Goal: Task Accomplishment & Management: Use online tool/utility

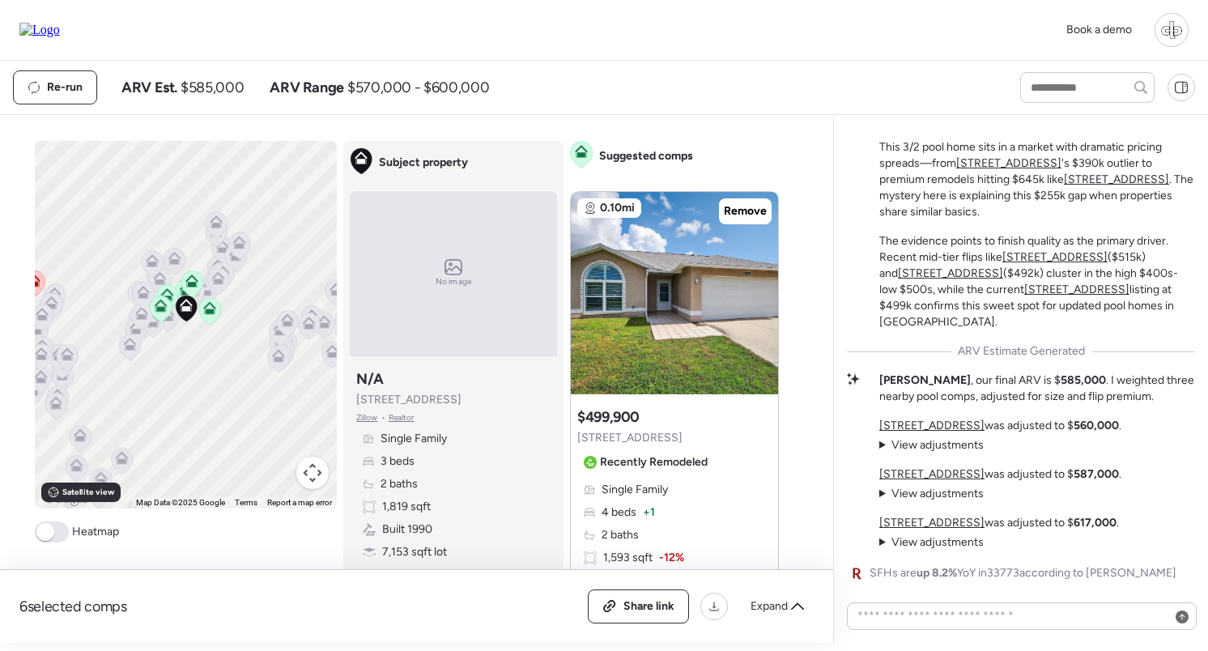
click at [901, 450] on span "View adjustments" at bounding box center [938, 445] width 92 height 14
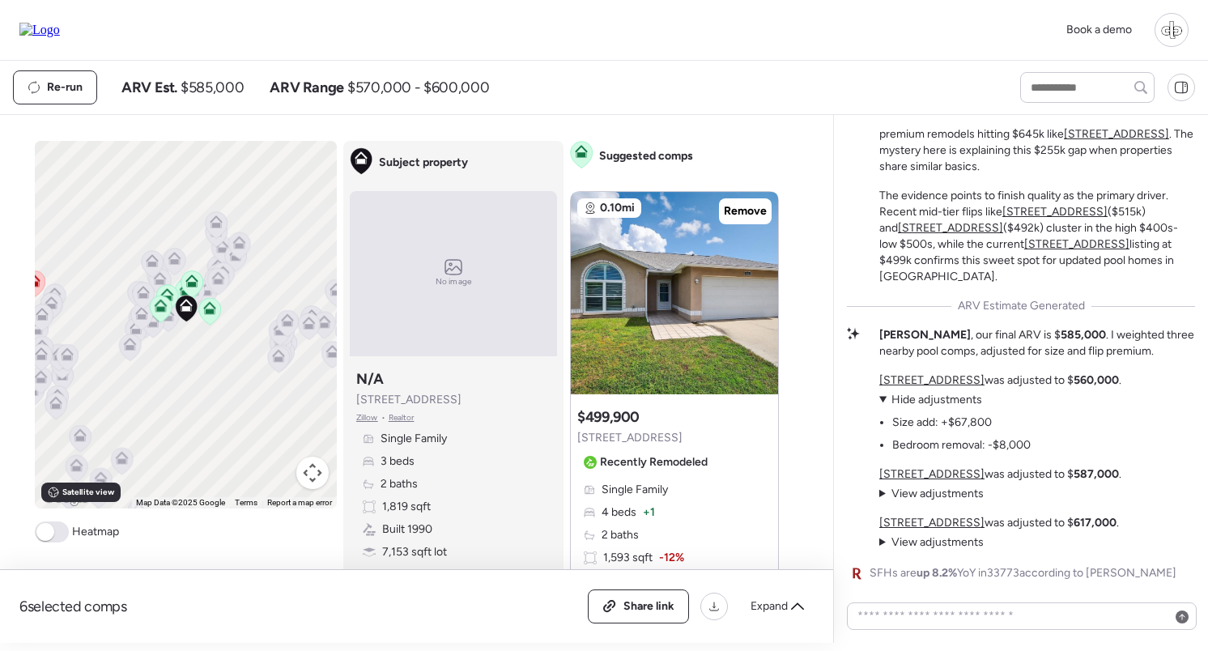
click at [909, 399] on span "Hide adjustments" at bounding box center [937, 400] width 91 height 14
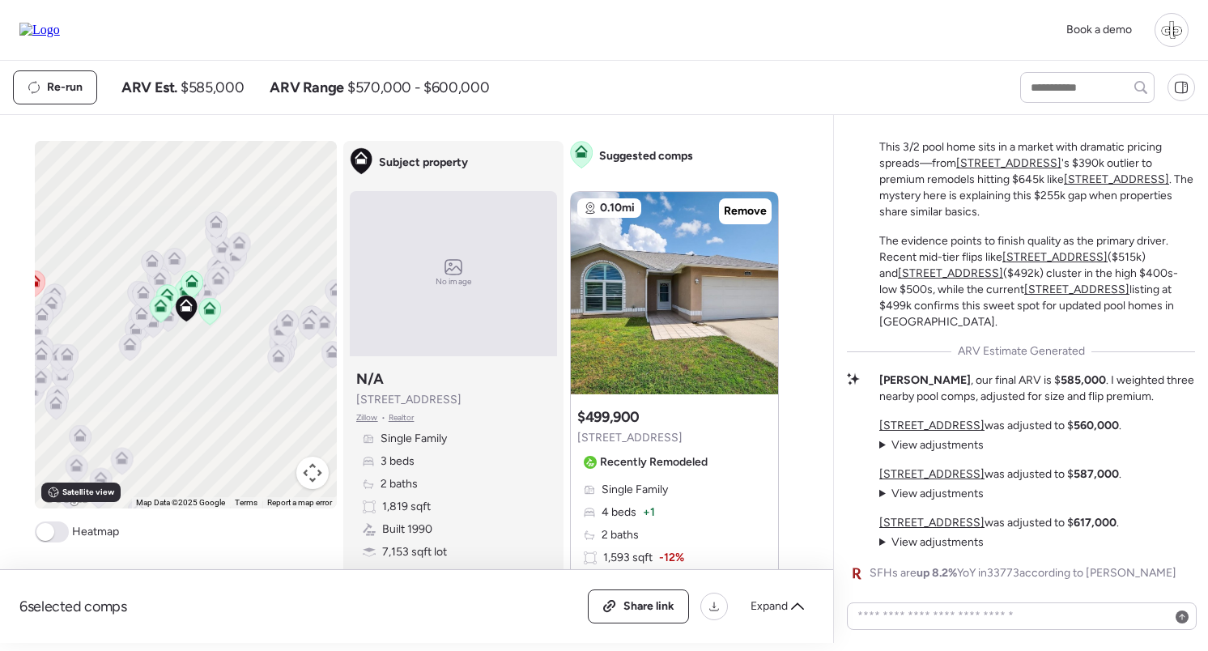
click at [936, 450] on span "View adjustments" at bounding box center [938, 445] width 92 height 14
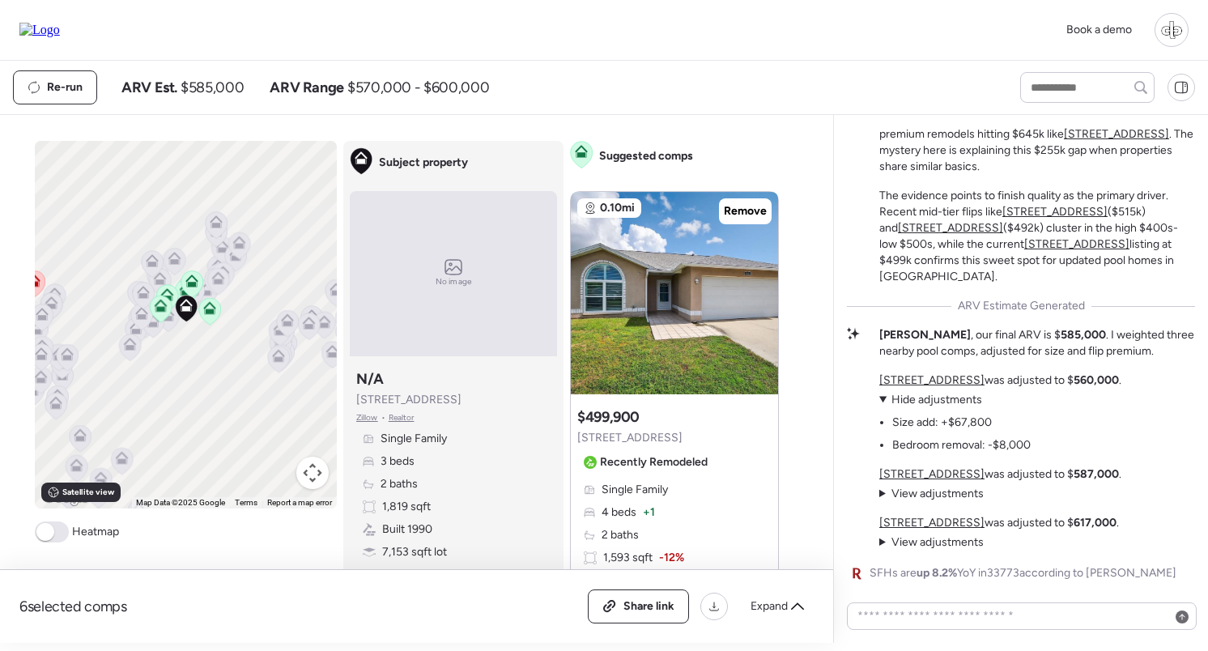
click at [931, 396] on span "Hide adjustments" at bounding box center [937, 400] width 91 height 14
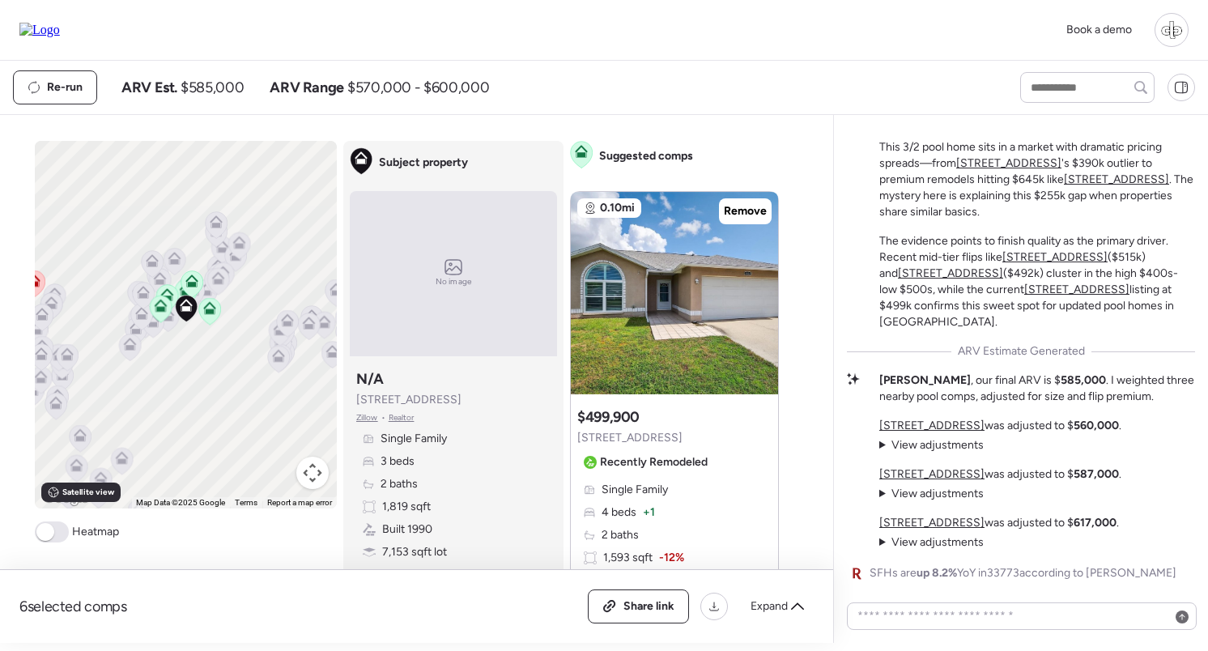
click at [907, 378] on p "Liam , our final ARV is $ 585,000 . I weighted three nearby pool comps, adjuste…" at bounding box center [1038, 389] width 316 height 32
click at [927, 447] on span "View adjustments" at bounding box center [938, 445] width 92 height 14
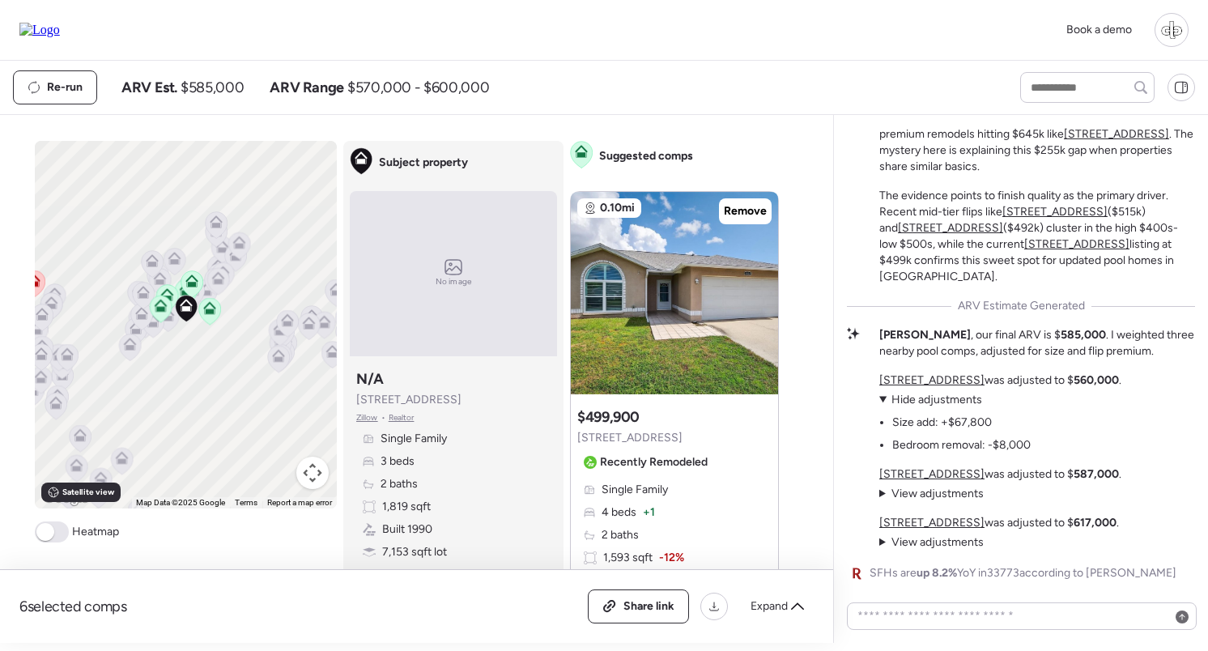
click at [933, 403] on span "Hide adjustments" at bounding box center [937, 400] width 91 height 14
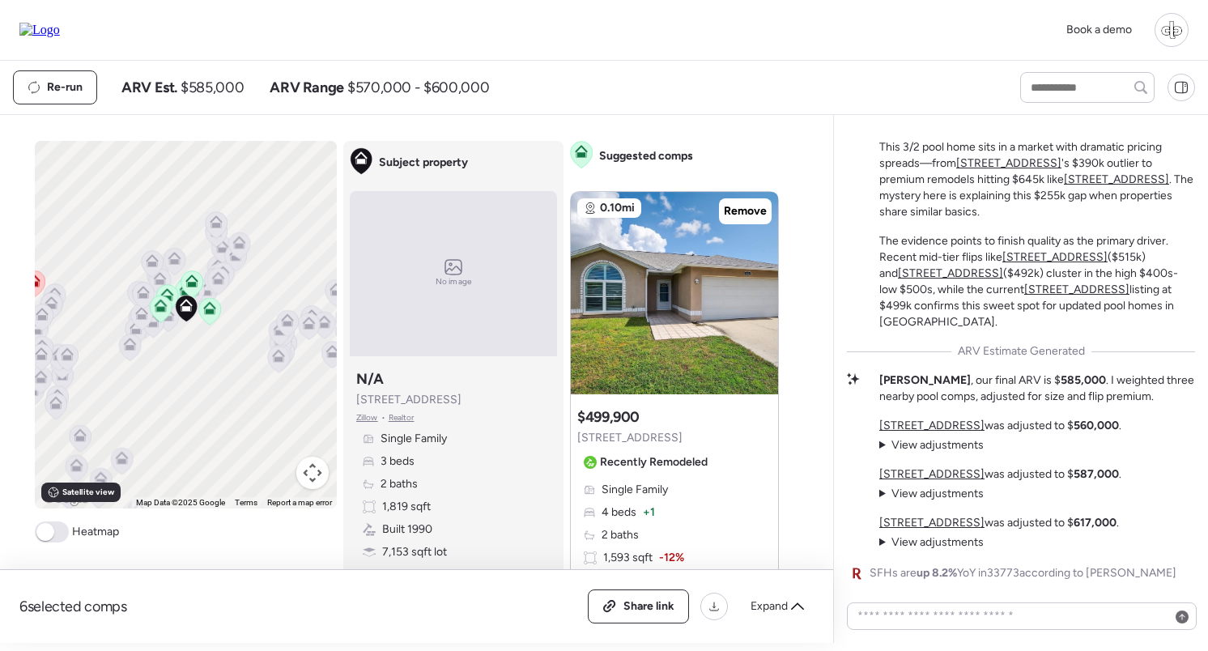
click at [929, 495] on span "View adjustments" at bounding box center [938, 494] width 92 height 14
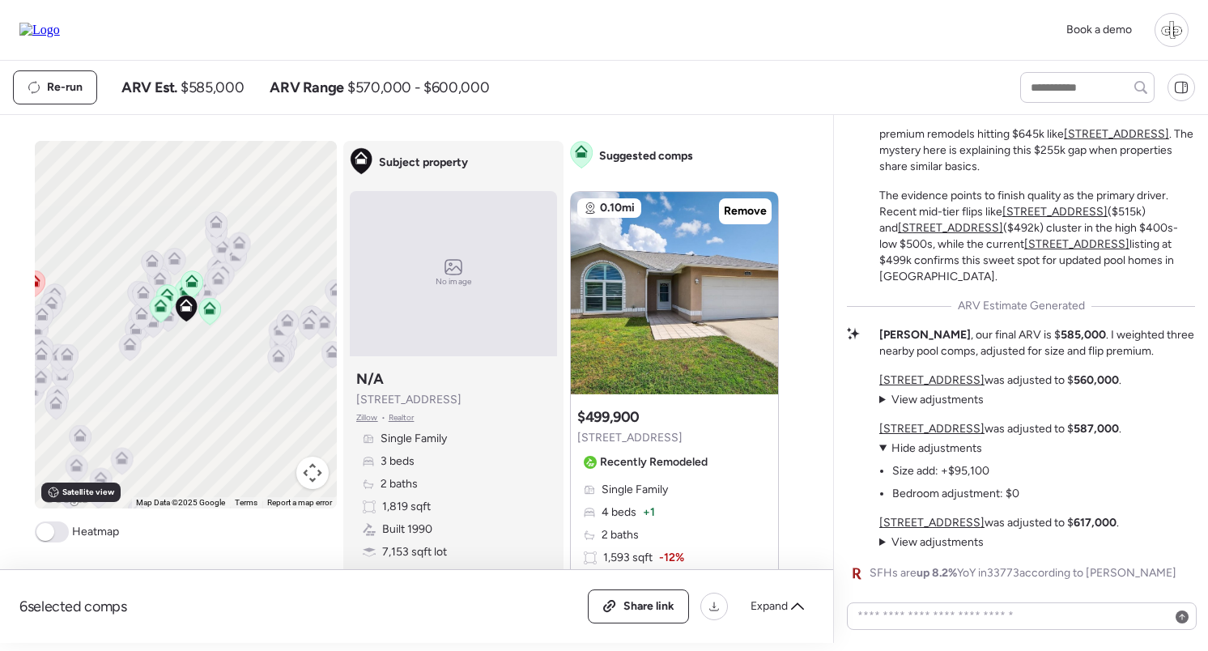
click at [914, 443] on span "Hide adjustments" at bounding box center [937, 448] width 91 height 14
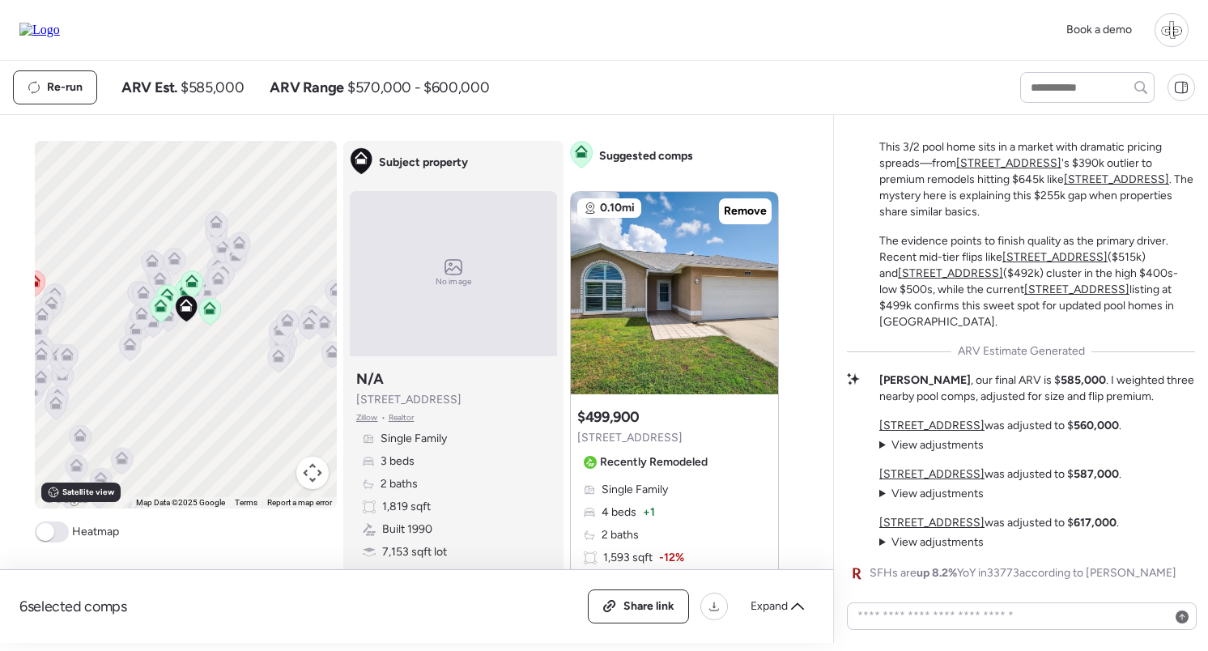
click at [926, 543] on span "View adjustments" at bounding box center [938, 542] width 92 height 14
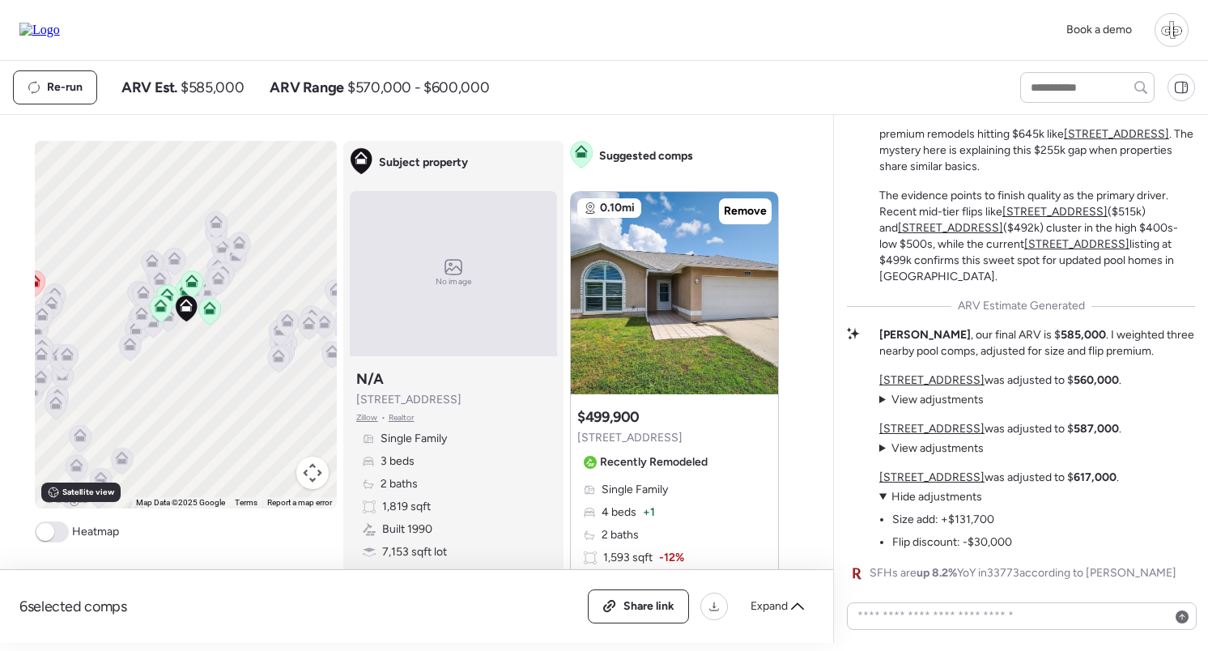
click at [924, 505] on summary "View adjustments Hide adjustments" at bounding box center [946, 497] width 133 height 16
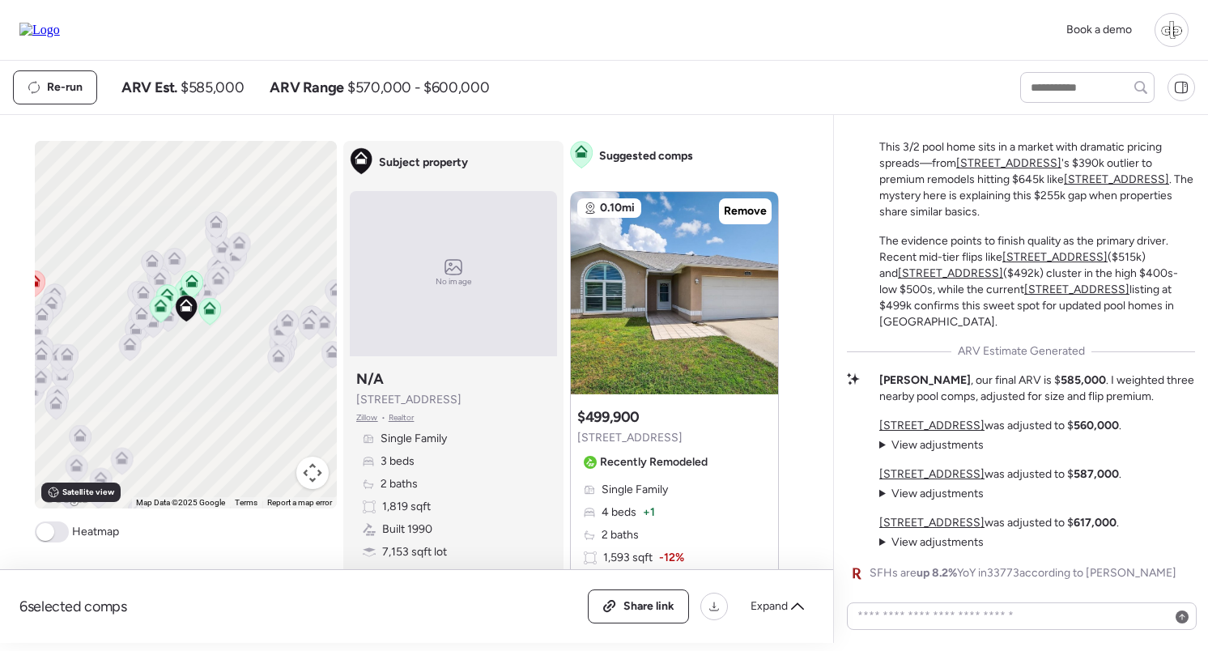
click at [926, 491] on span "View adjustments" at bounding box center [938, 494] width 92 height 14
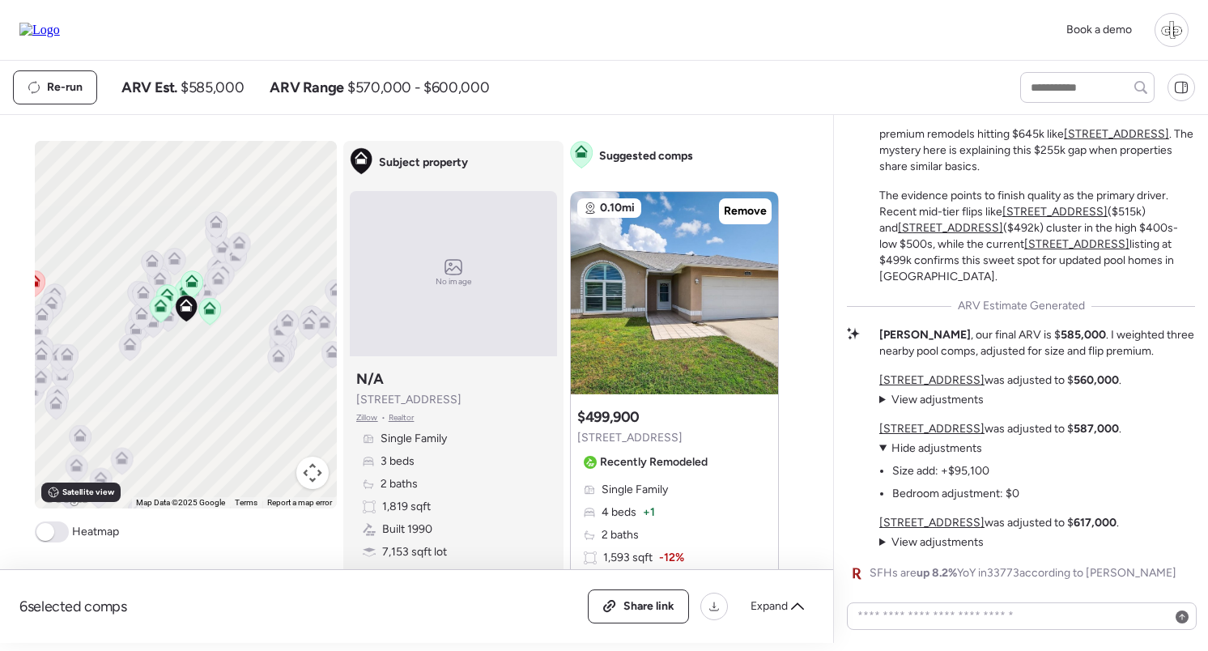
click at [921, 450] on span "Hide adjustments" at bounding box center [937, 448] width 91 height 14
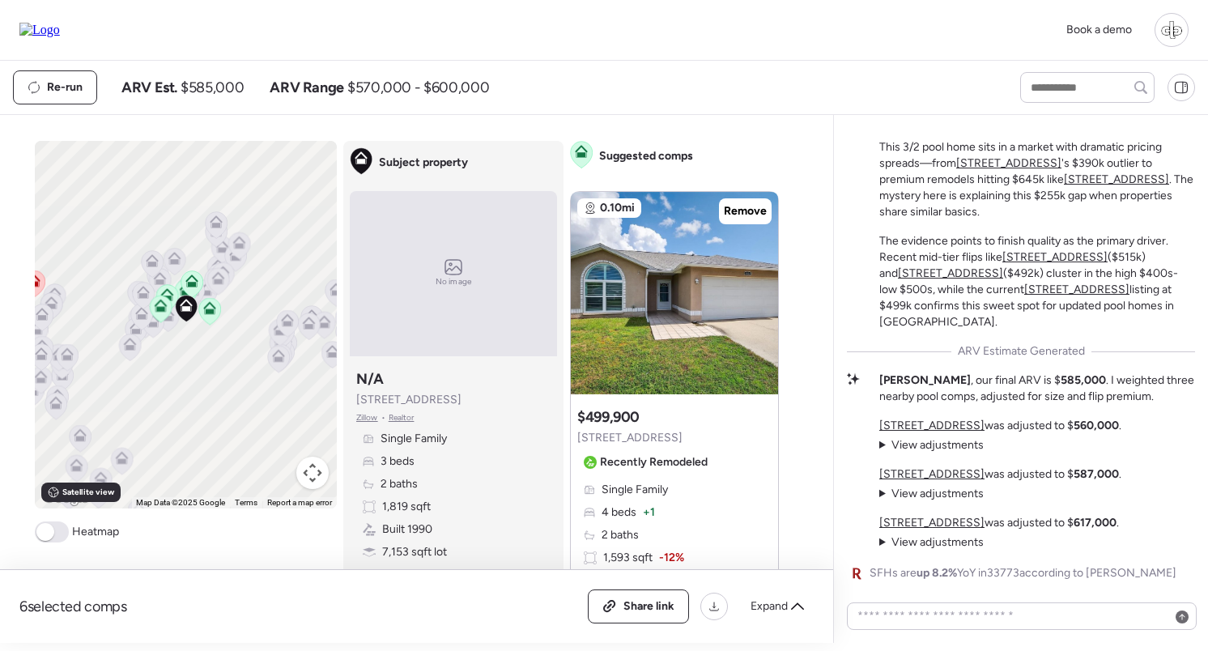
click at [914, 449] on span "View adjustments" at bounding box center [938, 445] width 92 height 14
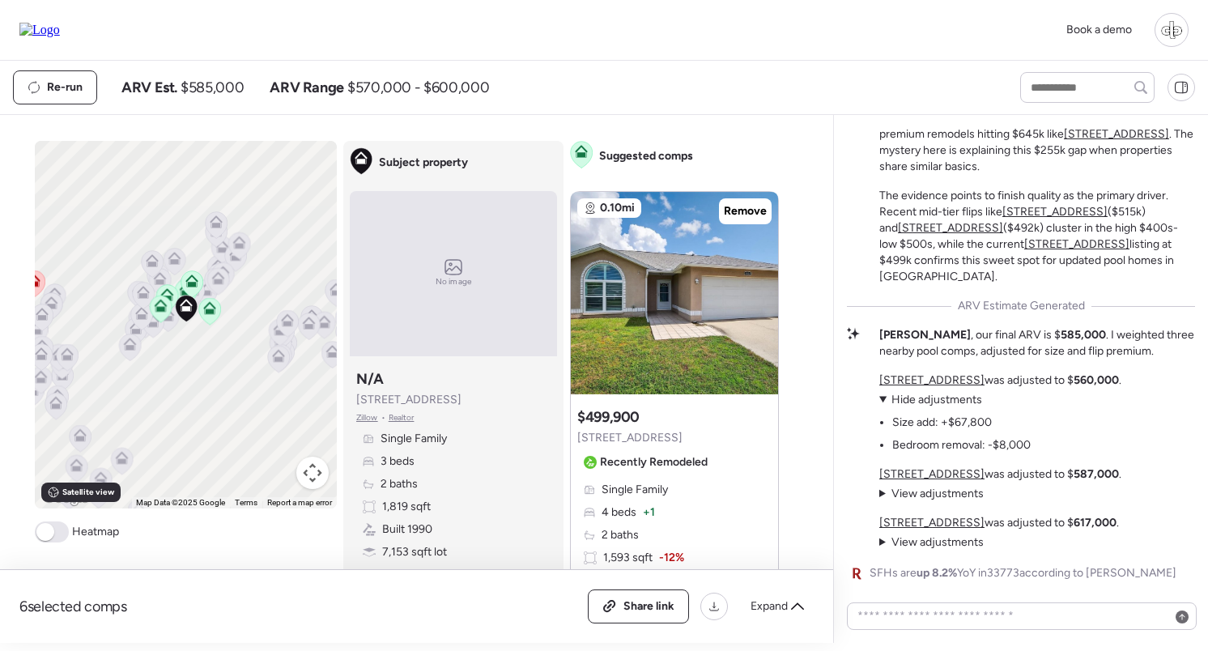
click at [917, 399] on span "Hide adjustments" at bounding box center [937, 400] width 91 height 14
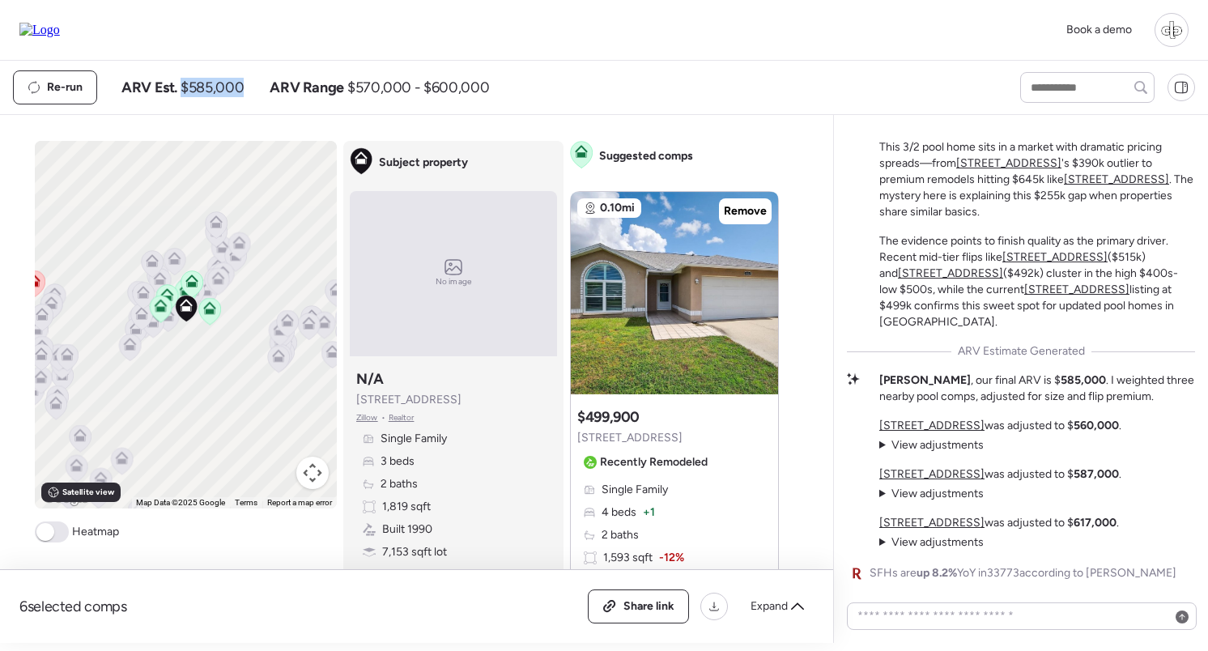
drag, startPoint x: 184, startPoint y: 86, endPoint x: 245, endPoint y: 85, distance: 61.6
click at [245, 86] on div "ARV Est. $585,000 ARV Range $570,000 - $600,000" at bounding box center [305, 87] width 368 height 19
click at [245, 85] on div "ARV Est. $585,000 ARV Range $570,000 - $600,000" at bounding box center [305, 87] width 368 height 19
click at [928, 429] on u "8157 124th Ter" at bounding box center [932, 426] width 105 height 14
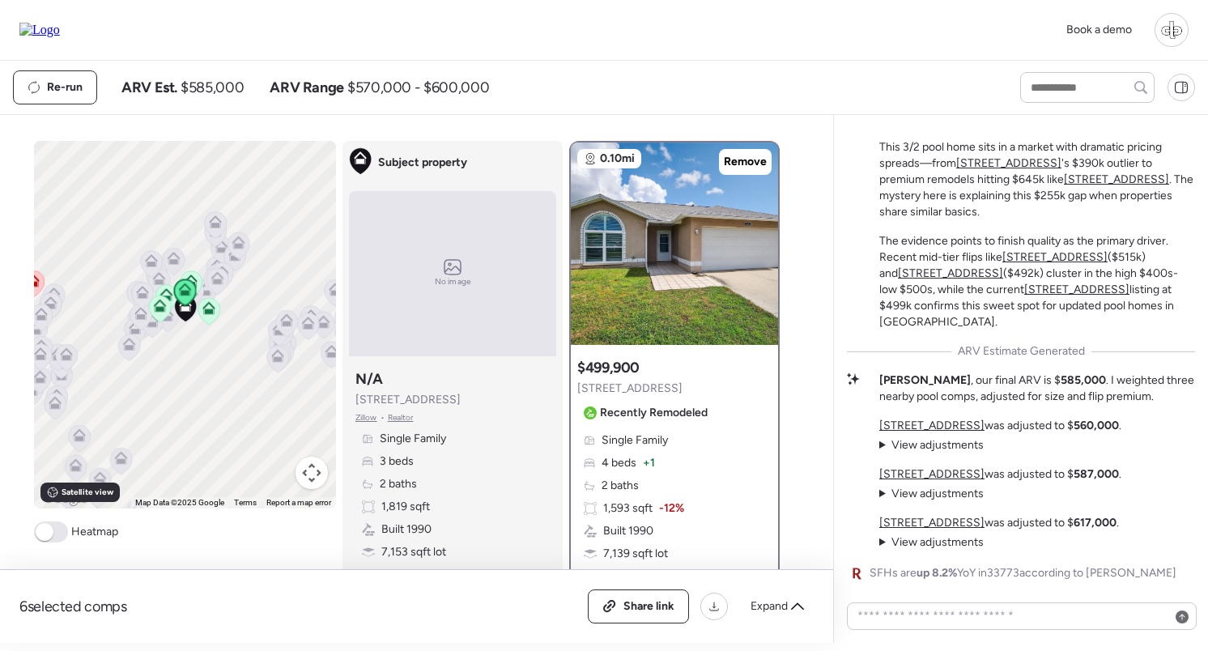
drag, startPoint x: 1043, startPoint y: 426, endPoint x: 1102, endPoint y: 427, distance: 58.3
click at [1102, 427] on div "8157 124th Ter was adjusted to $ 560,000 . View adjustments Hide adjustments Si…" at bounding box center [1001, 484] width 242 height 133
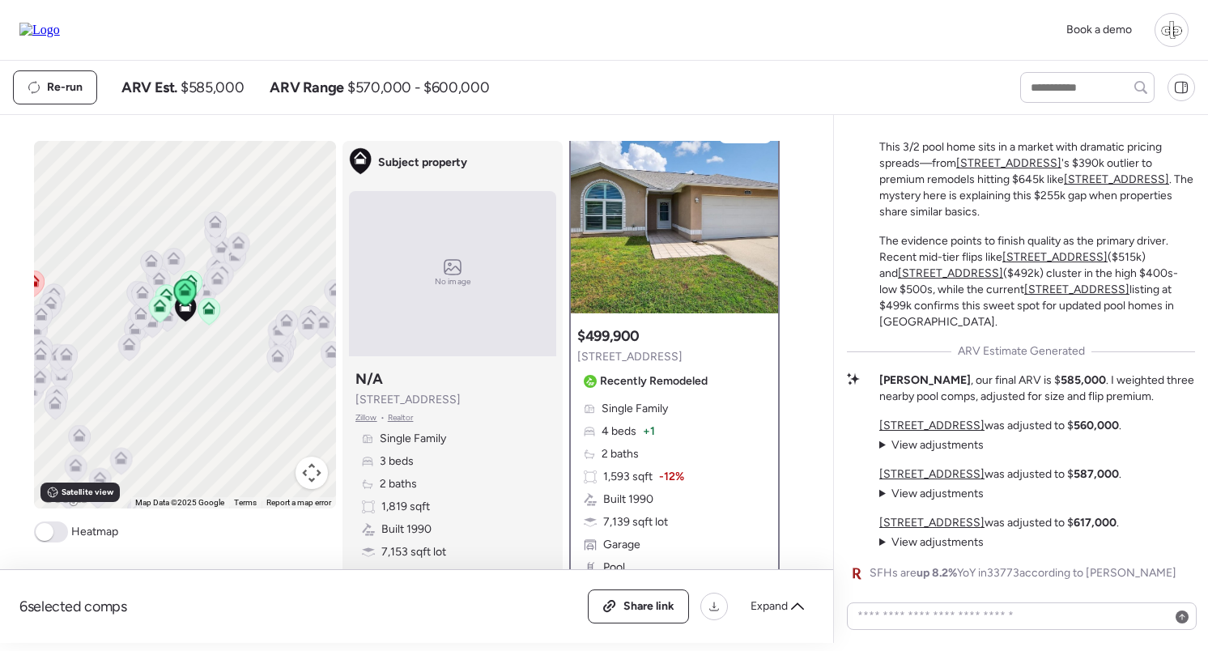
scroll to position [30, 0]
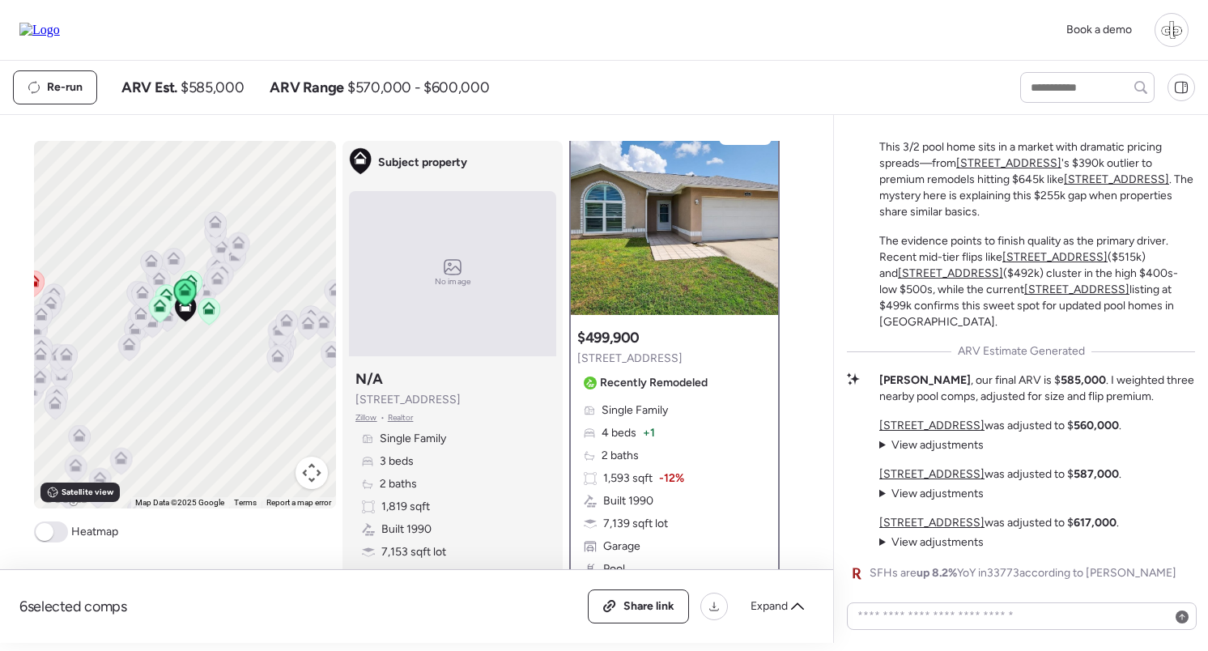
click at [951, 441] on span "View adjustments" at bounding box center [938, 445] width 92 height 14
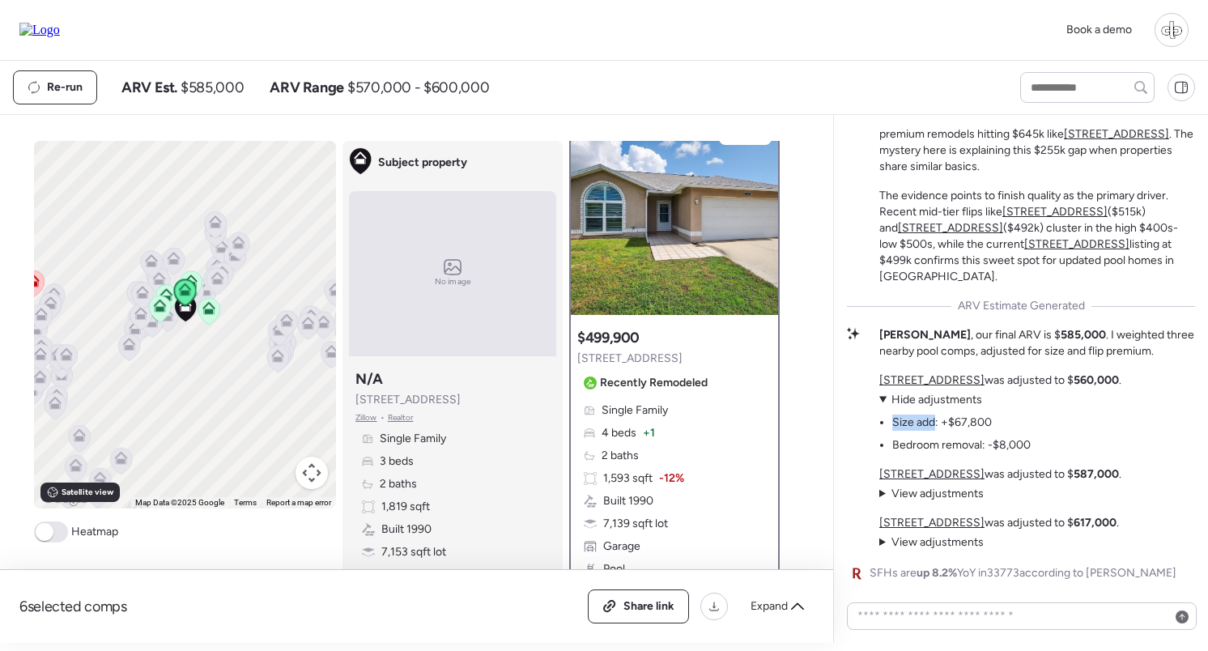
drag, startPoint x: 895, startPoint y: 419, endPoint x: 941, endPoint y: 420, distance: 46.2
click at [941, 420] on li "Size add: +$67,800" at bounding box center [943, 423] width 100 height 16
drag, startPoint x: 902, startPoint y: 446, endPoint x: 961, endPoint y: 447, distance: 58.3
click at [961, 447] on li "Bedroom removal: -$8,000" at bounding box center [962, 445] width 139 height 16
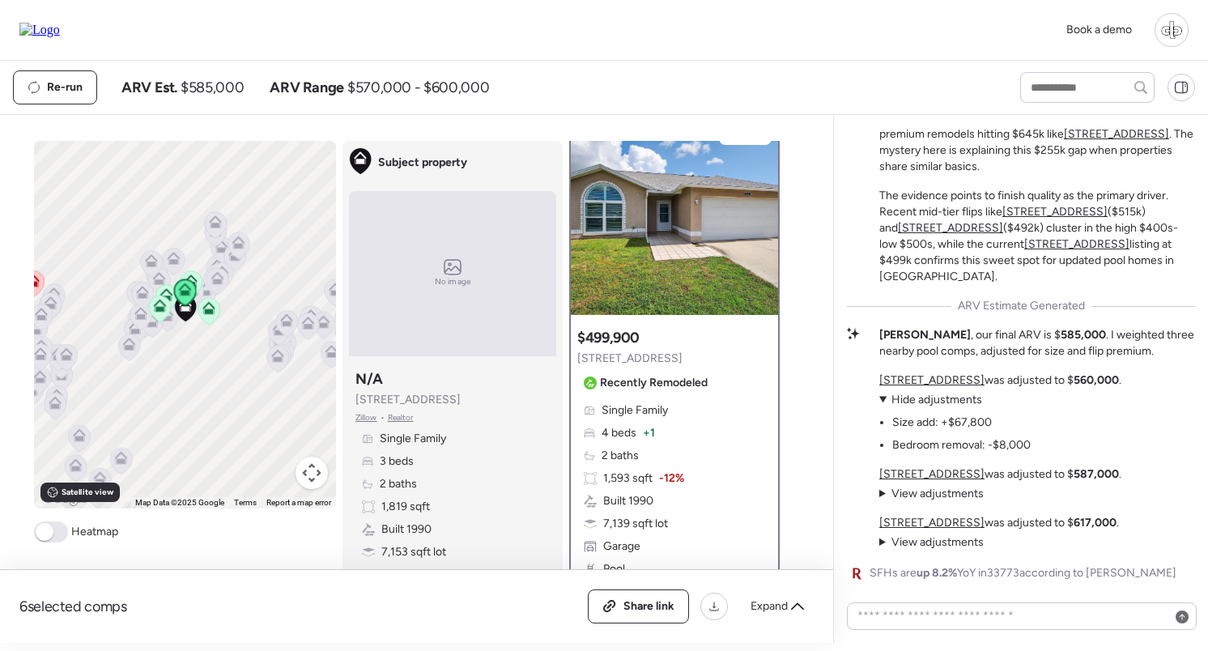
click at [945, 403] on span "Hide adjustments" at bounding box center [937, 400] width 91 height 14
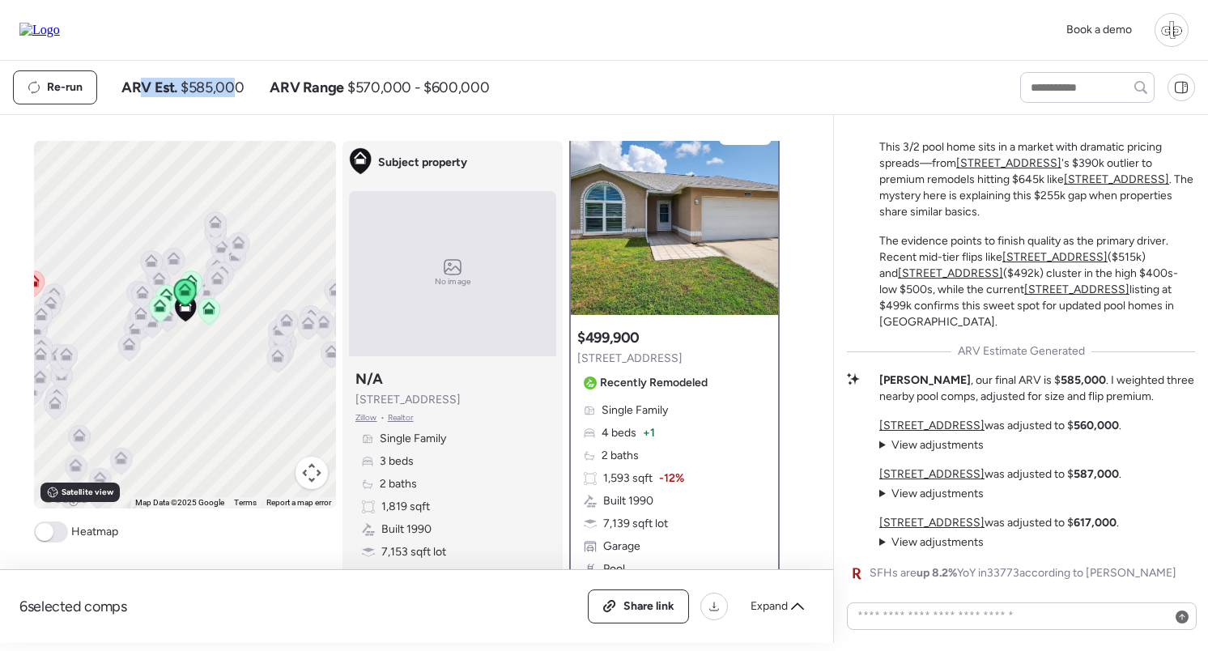
drag, startPoint x: 143, startPoint y: 82, endPoint x: 237, endPoint y: 85, distance: 93.2
click at [237, 85] on div "ARV Est. $585,000" at bounding box center [182, 87] width 122 height 19
click at [237, 85] on span "$585,000" at bounding box center [212, 87] width 63 height 19
click at [974, 441] on span "View adjustments" at bounding box center [938, 445] width 92 height 14
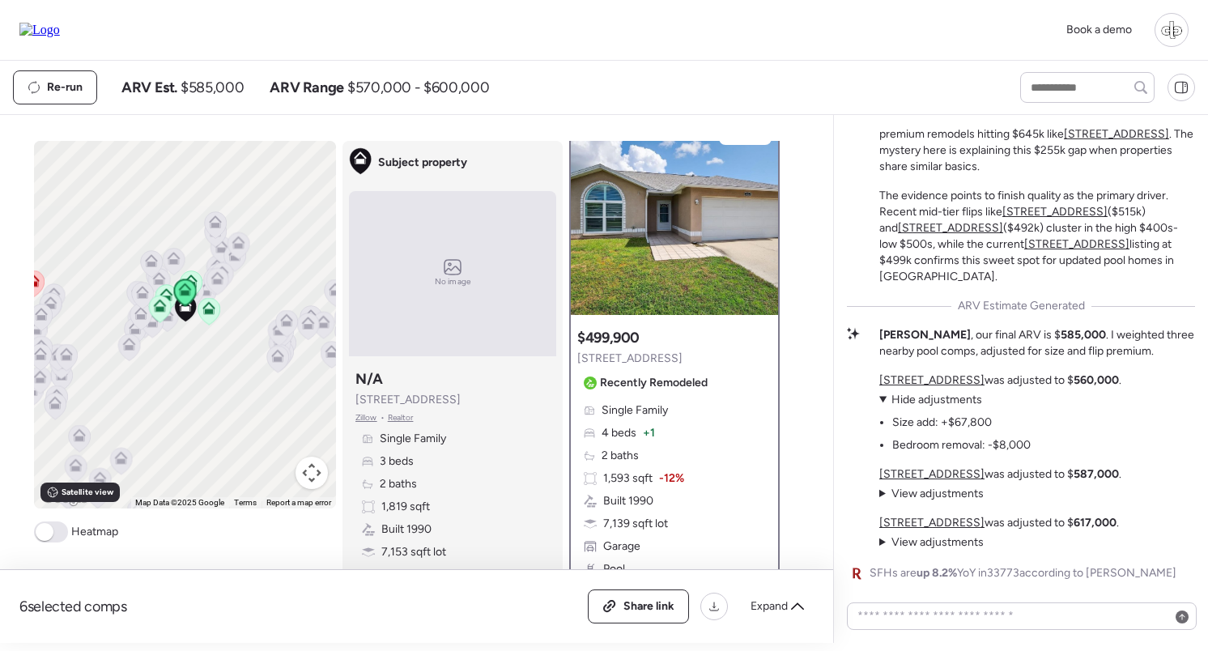
click at [946, 405] on span "Hide adjustments" at bounding box center [937, 400] width 91 height 14
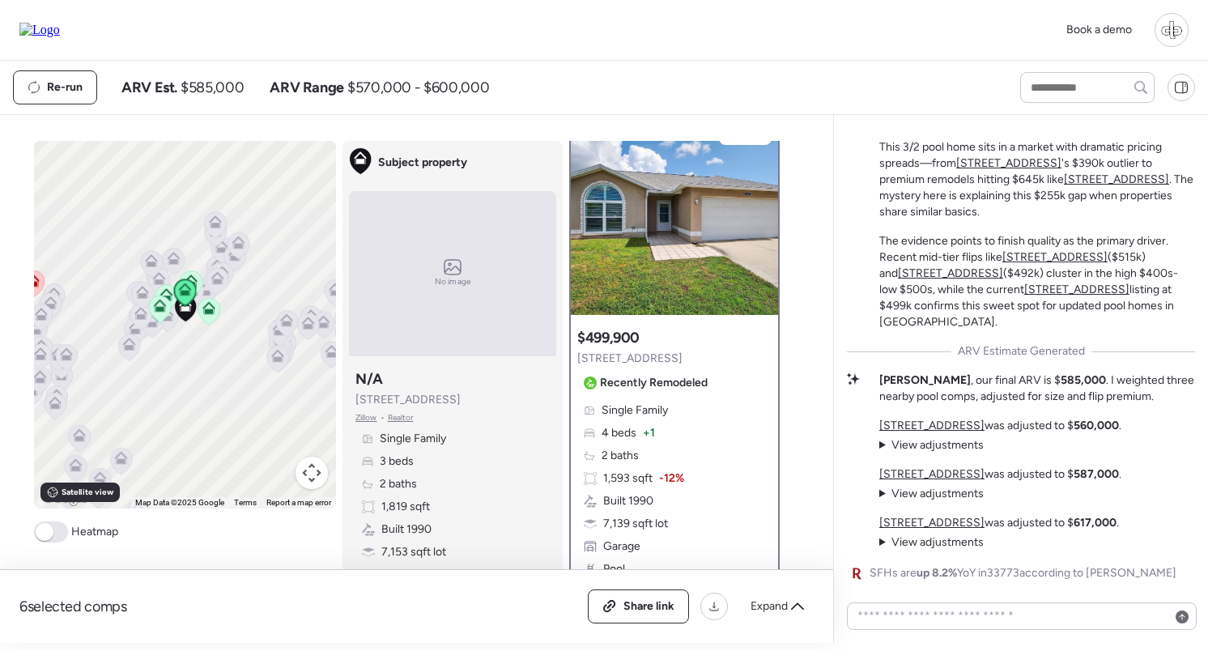
click at [941, 450] on span "View adjustments" at bounding box center [938, 445] width 92 height 14
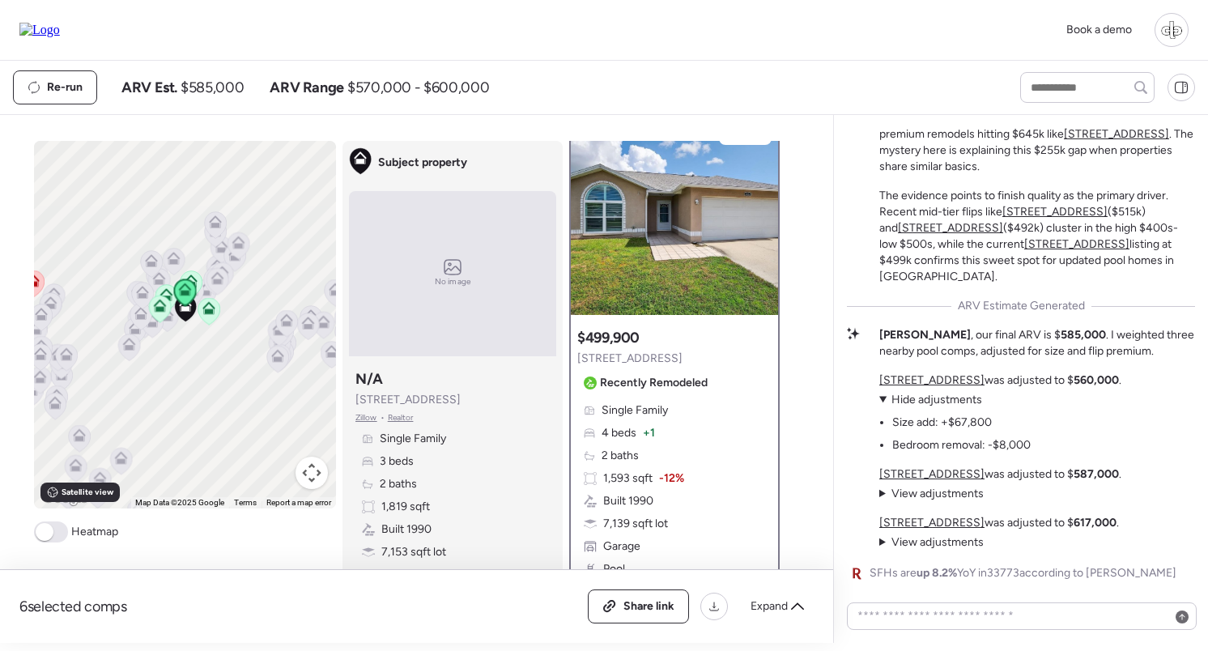
click at [931, 397] on span "Hide adjustments" at bounding box center [937, 400] width 91 height 14
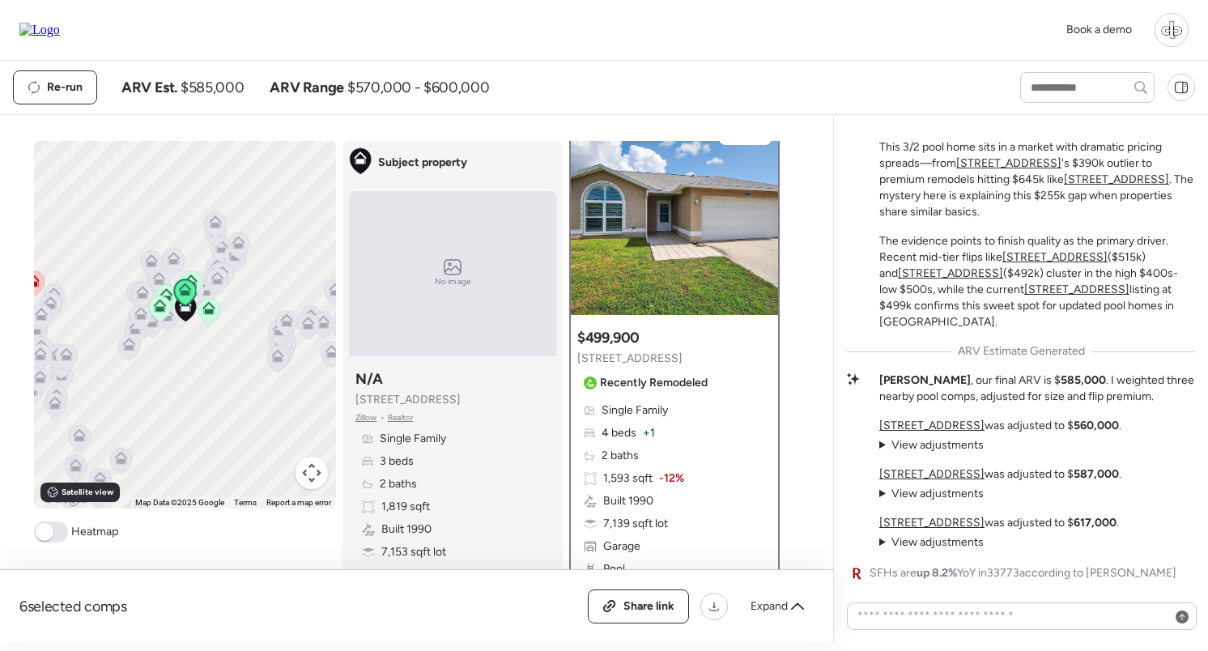
click at [917, 447] on span "View adjustments" at bounding box center [938, 445] width 92 height 14
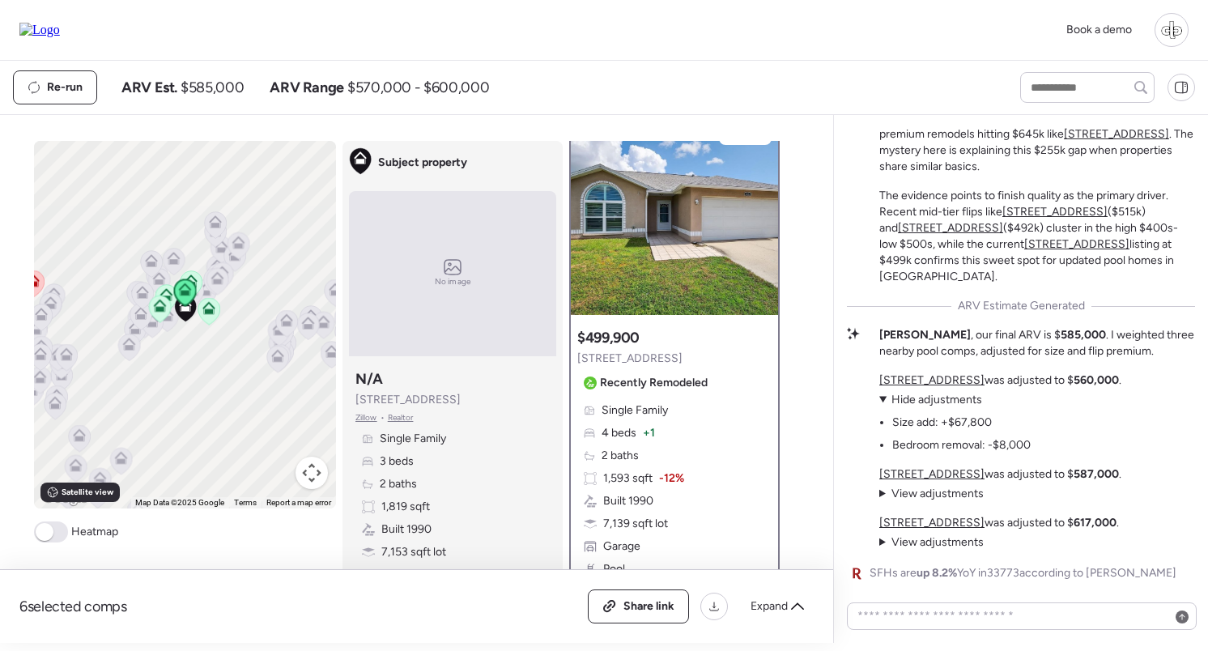
click at [927, 398] on span "Hide adjustments" at bounding box center [937, 400] width 91 height 14
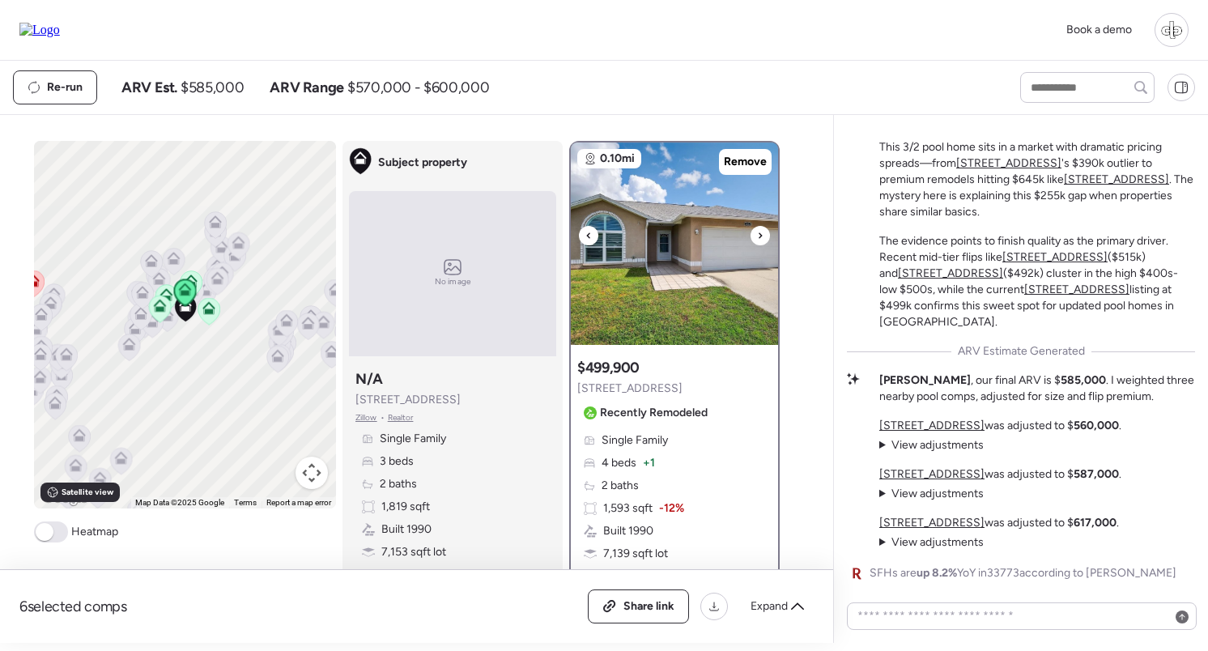
scroll to position [0, 0]
click at [55, 23] on img at bounding box center [39, 30] width 40 height 15
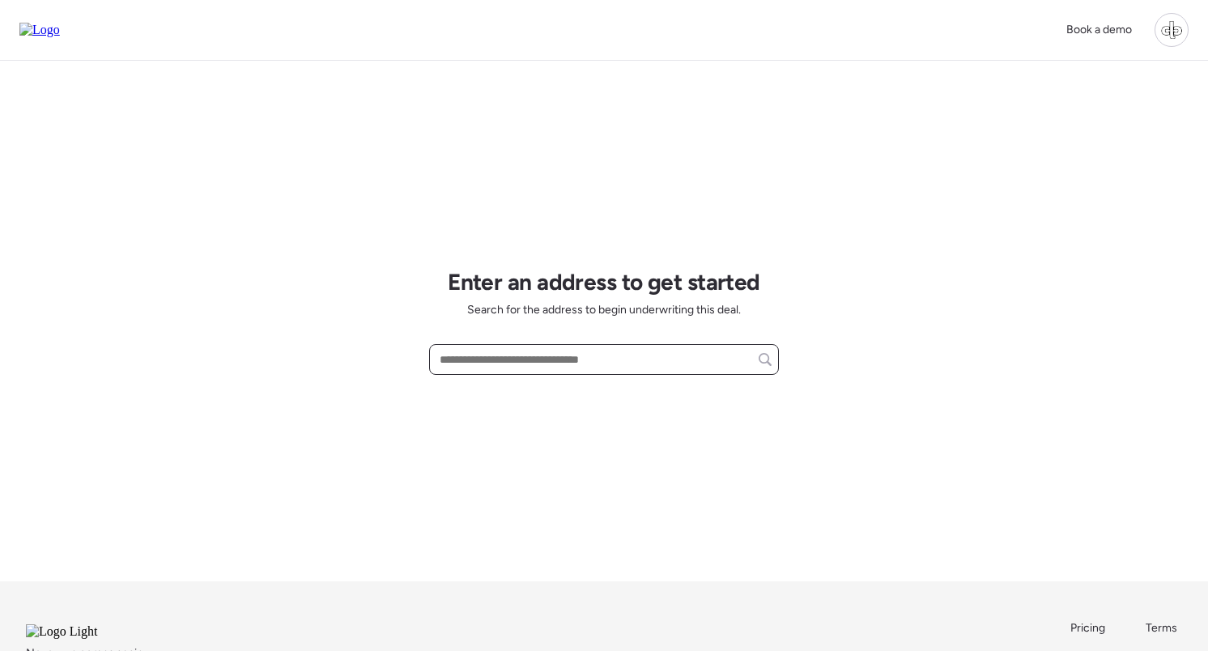
click at [670, 362] on input "text" at bounding box center [604, 359] width 335 height 23
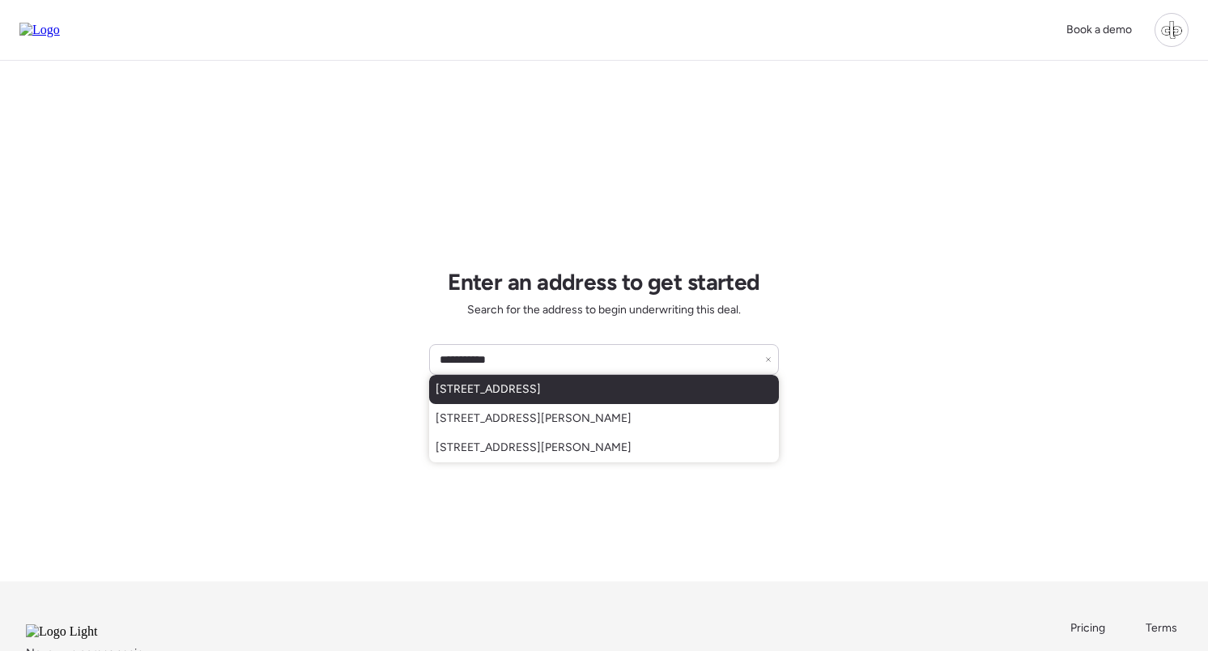
click at [692, 390] on div "10537 W La Jolla Dr, Sun City, AZ, 85351" at bounding box center [604, 389] width 350 height 29
type input "**********"
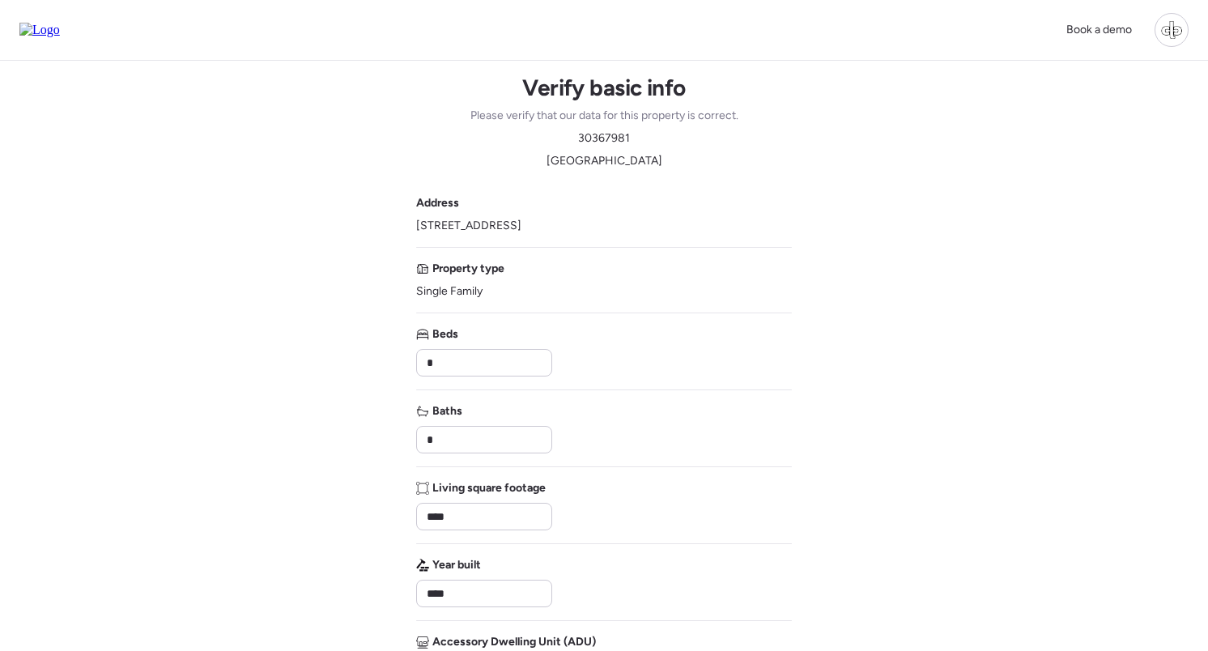
click at [601, 141] on span "30367981" at bounding box center [604, 138] width 52 height 16
copy span "30367981"
drag, startPoint x: 414, startPoint y: 228, endPoint x: 671, endPoint y: 228, distance: 256.8
click at [671, 228] on div "Book a demo Verify basic info Please verify that our data for this property is …" at bounding box center [604, 563] width 1208 height 1126
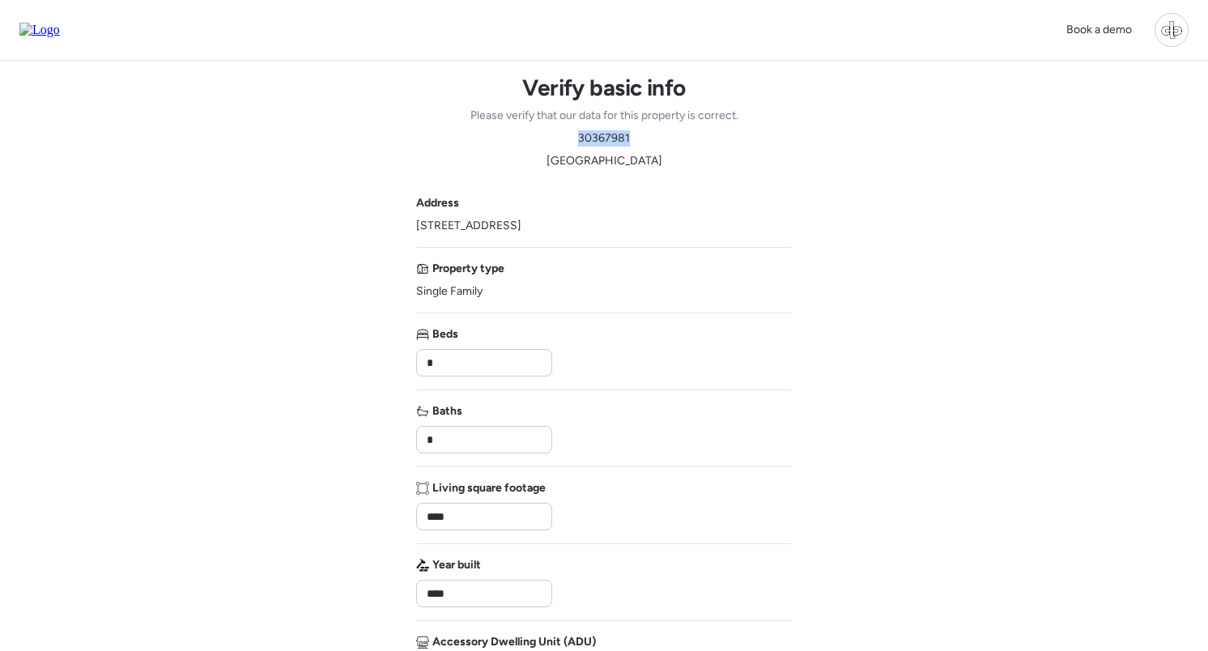
copy span "10537 W La Jolla Dr, Sun City, AZ 85351"
click at [583, 137] on span "30367981" at bounding box center [604, 138] width 52 height 16
copy span "30367981"
click at [858, 244] on div "Book a demo Verify basic info Please verify that our data for this property is …" at bounding box center [604, 563] width 1208 height 1126
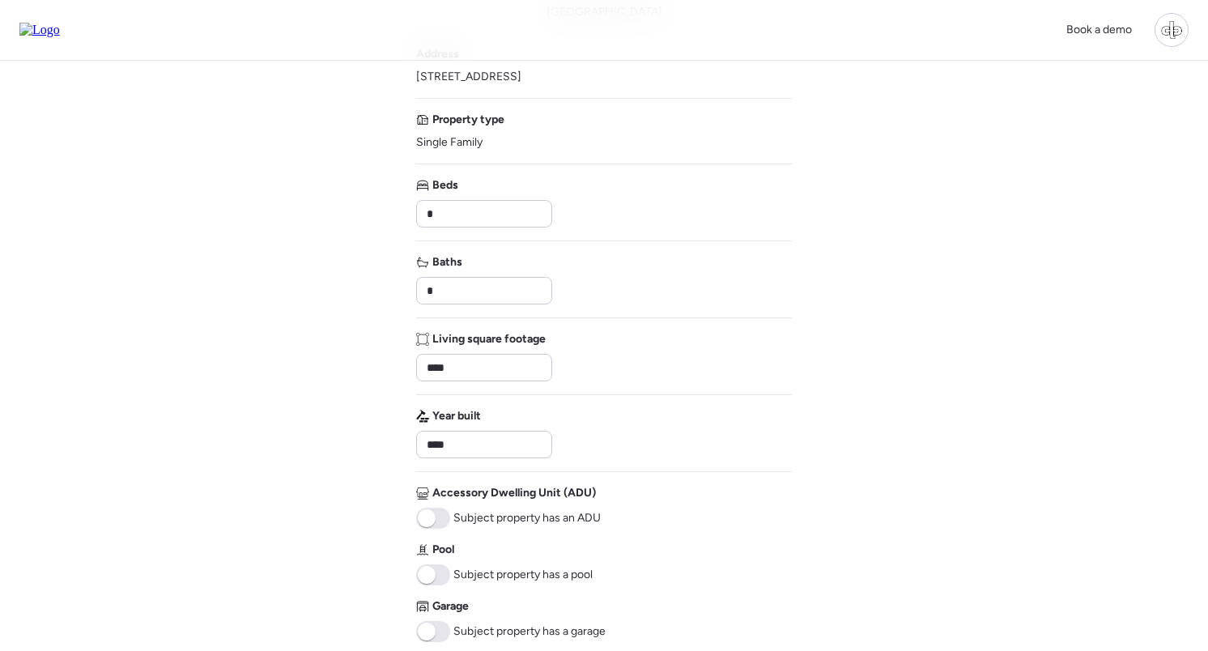
scroll to position [150, 0]
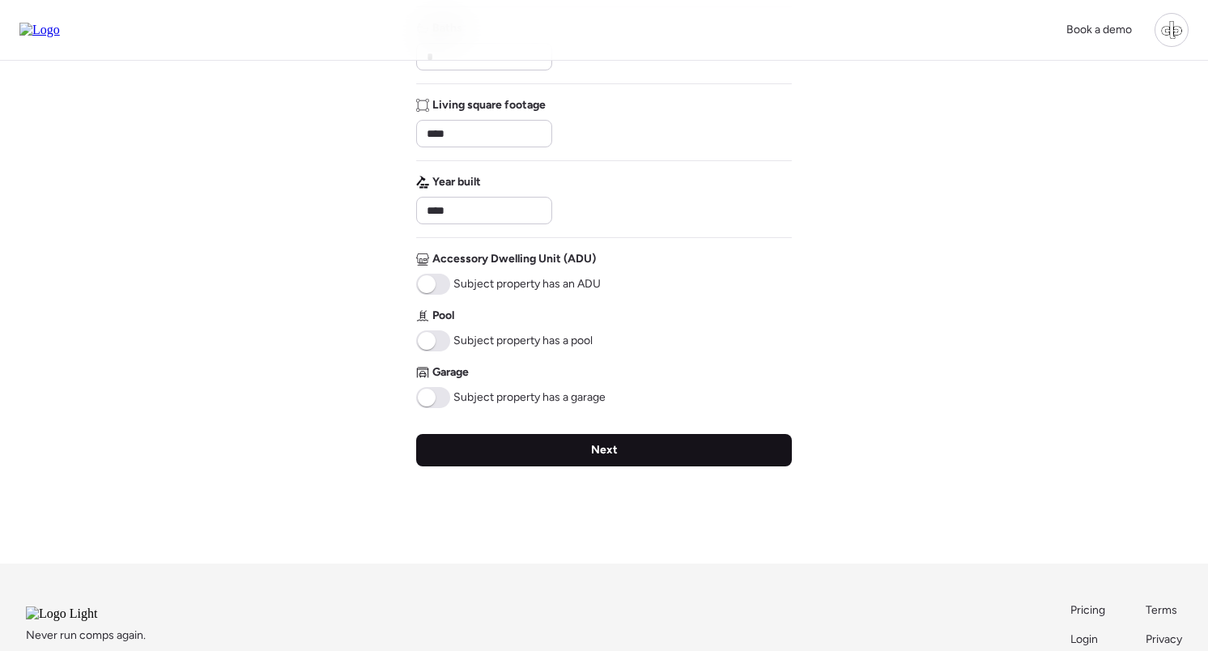
click at [579, 456] on div "Next" at bounding box center [604, 450] width 376 height 32
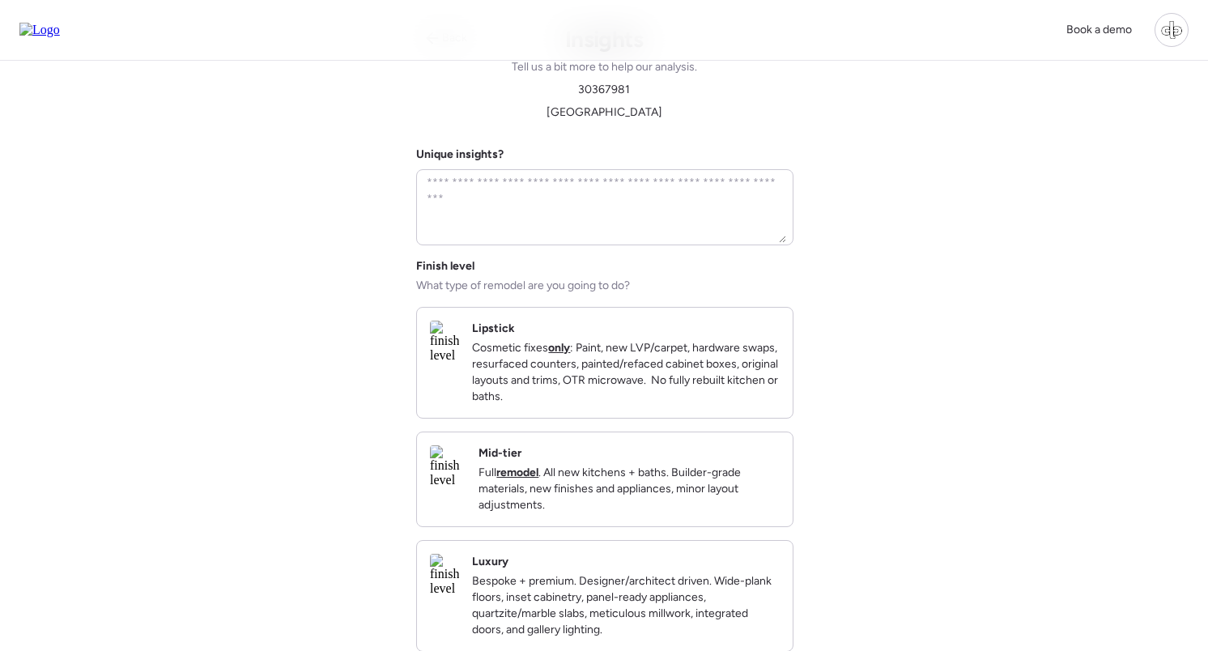
scroll to position [0, 0]
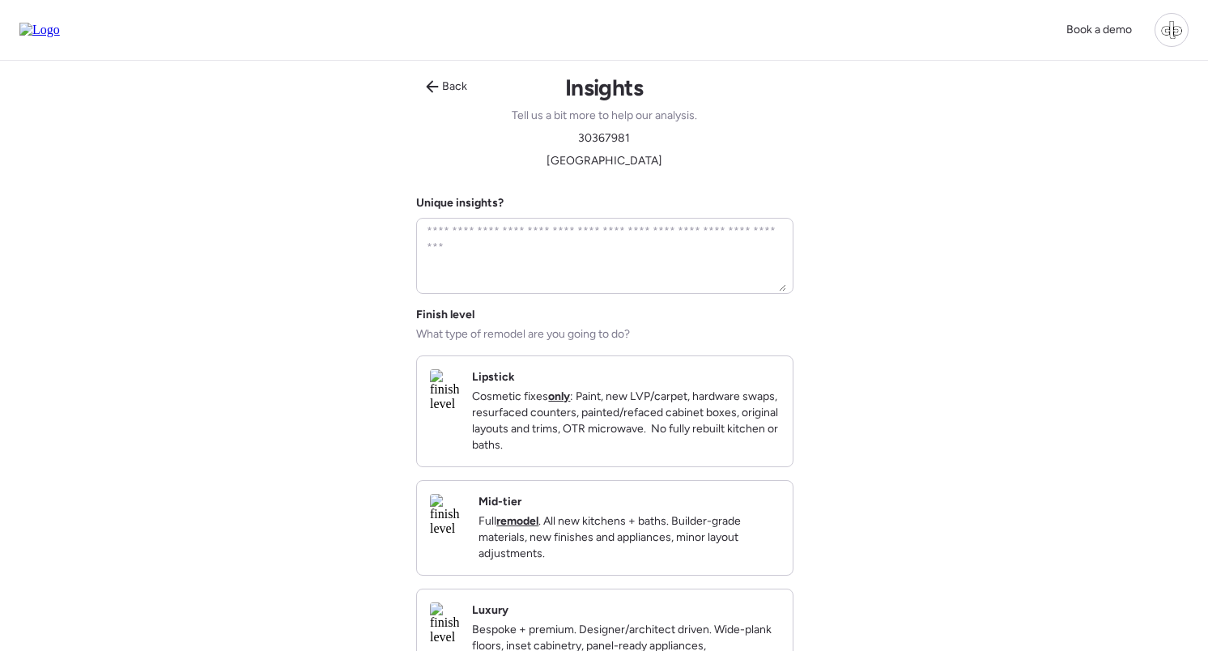
click at [522, 510] on h2 "Mid-tier" at bounding box center [500, 502] width 43 height 16
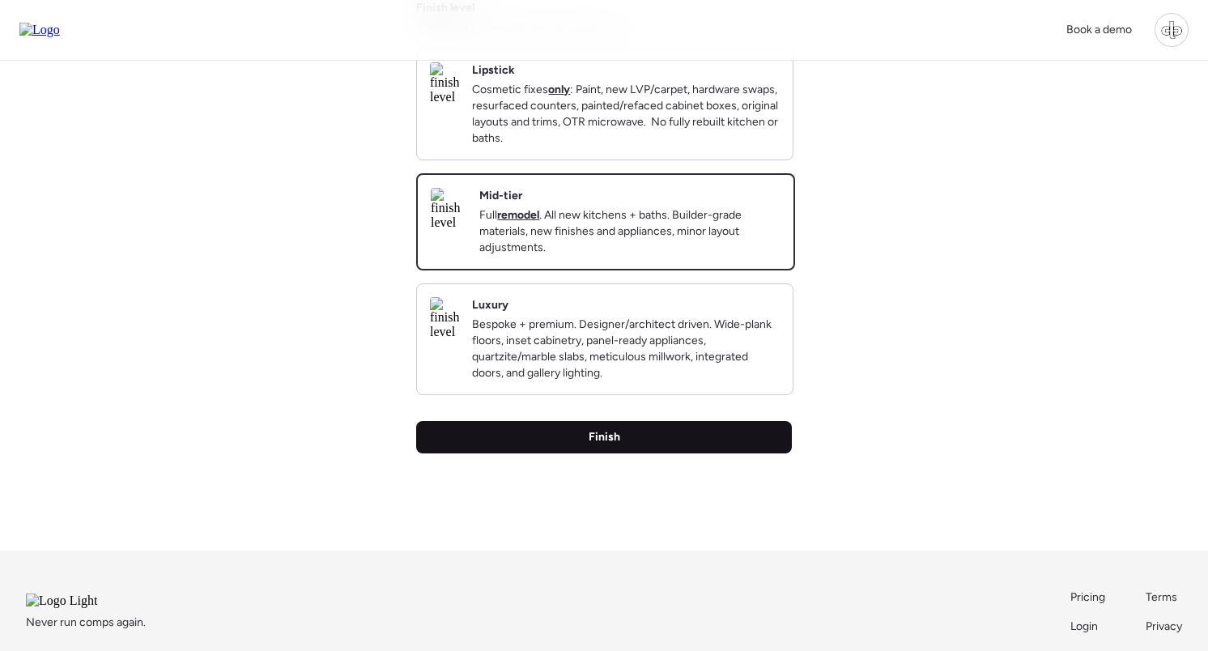
click at [607, 445] on span "Finish" at bounding box center [605, 437] width 32 height 16
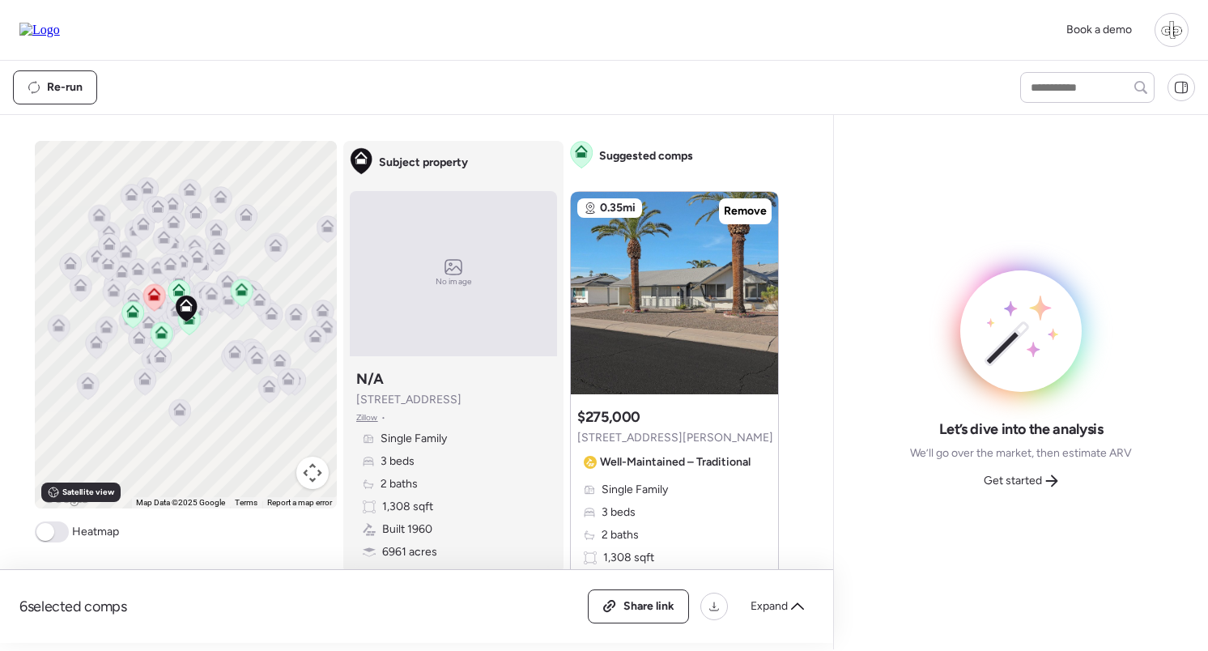
click at [397, 552] on span "6961 acres" at bounding box center [409, 552] width 55 height 16
copy span "6961"
click at [60, 28] on img at bounding box center [39, 30] width 40 height 15
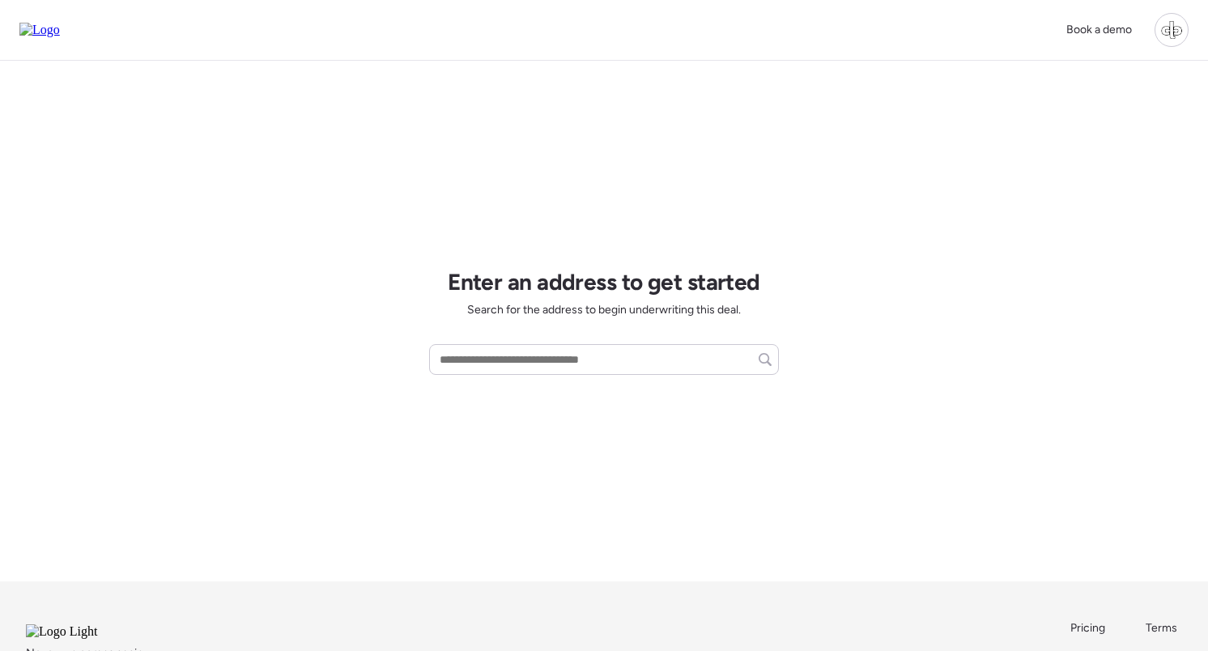
click at [893, 3] on div "Book a demo" at bounding box center [604, 30] width 1208 height 61
click at [1138, 19] on div "Book a demo" at bounding box center [1099, 30] width 85 height 26
click at [1185, 31] on div at bounding box center [1172, 30] width 34 height 34
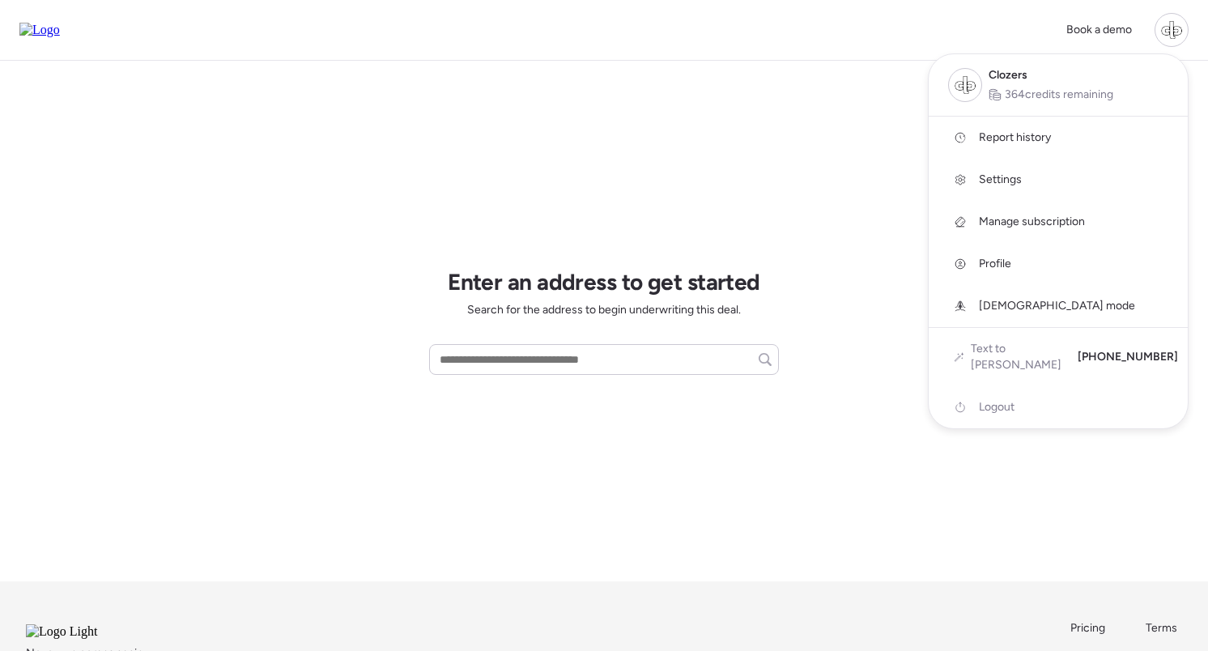
click at [1013, 134] on span "Report history" at bounding box center [1015, 138] width 72 height 16
click at [762, 154] on div at bounding box center [604, 280] width 1208 height 651
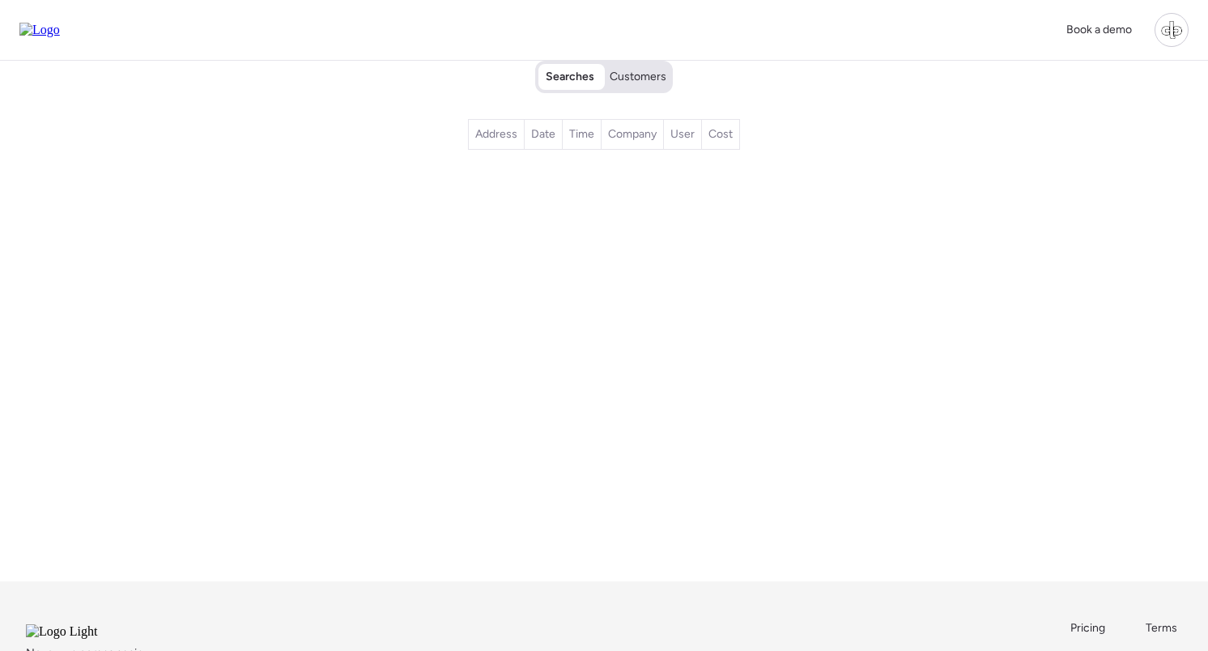
click at [637, 70] on span "Customers" at bounding box center [638, 77] width 57 height 16
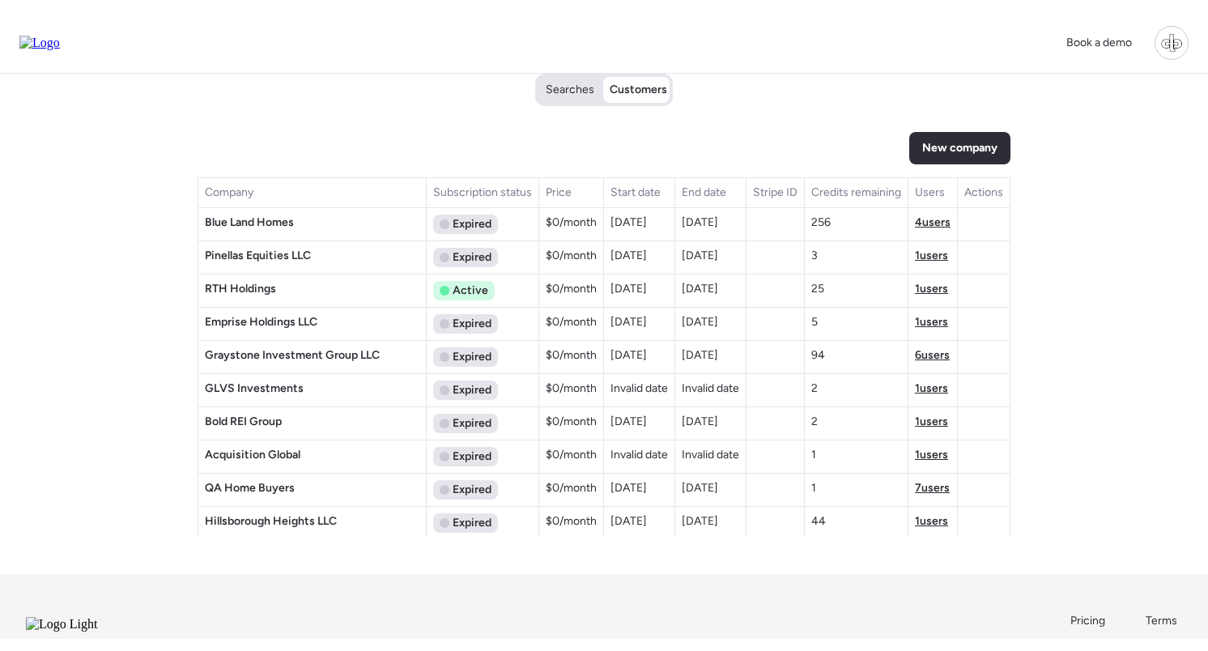
scroll to position [1715, 0]
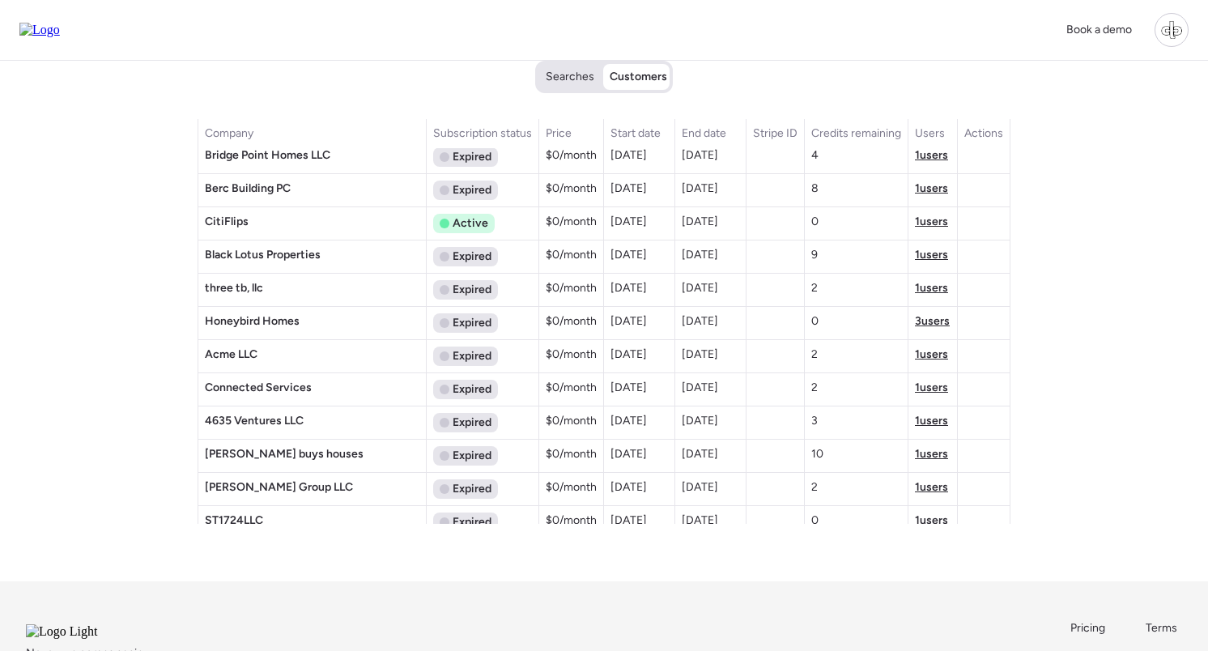
click at [934, 319] on span "3 users" at bounding box center [932, 321] width 35 height 14
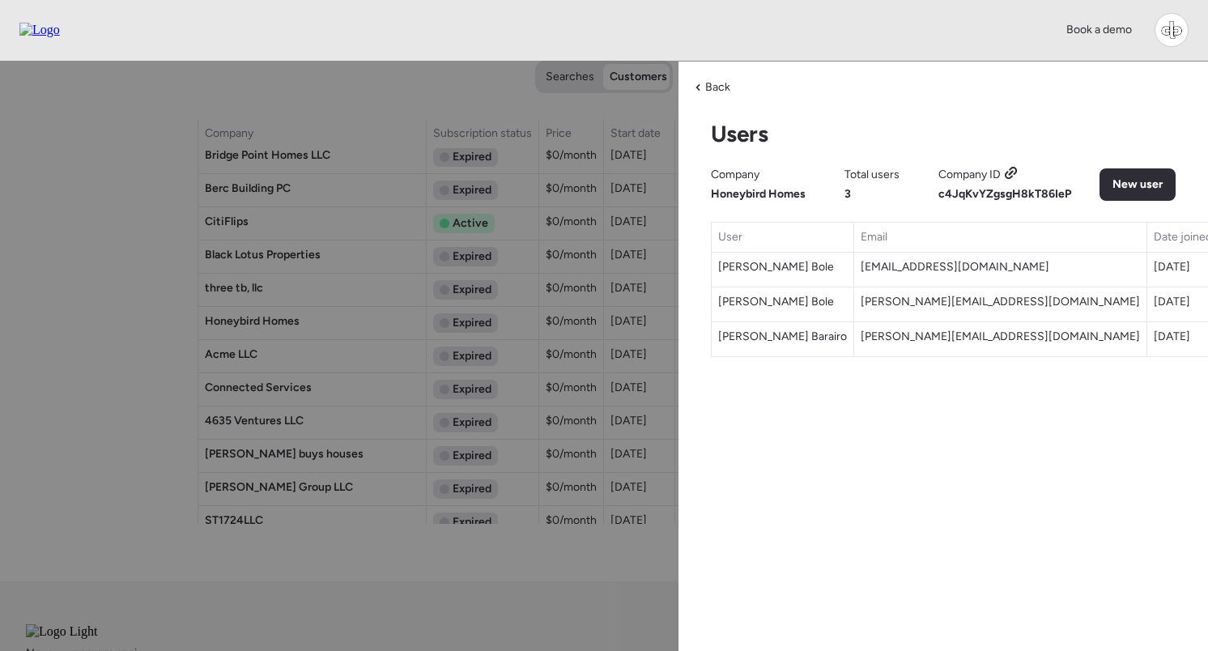
click at [1016, 168] on icon at bounding box center [1013, 171] width 8 height 8
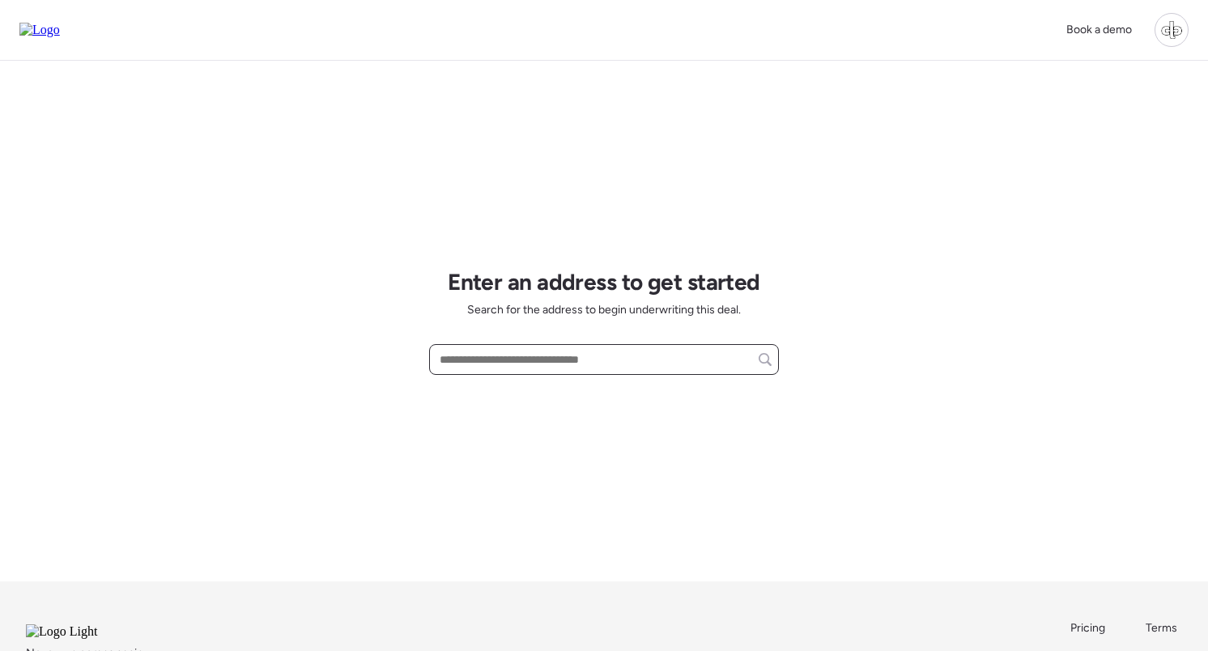
click at [602, 370] on input "text" at bounding box center [604, 359] width 335 height 23
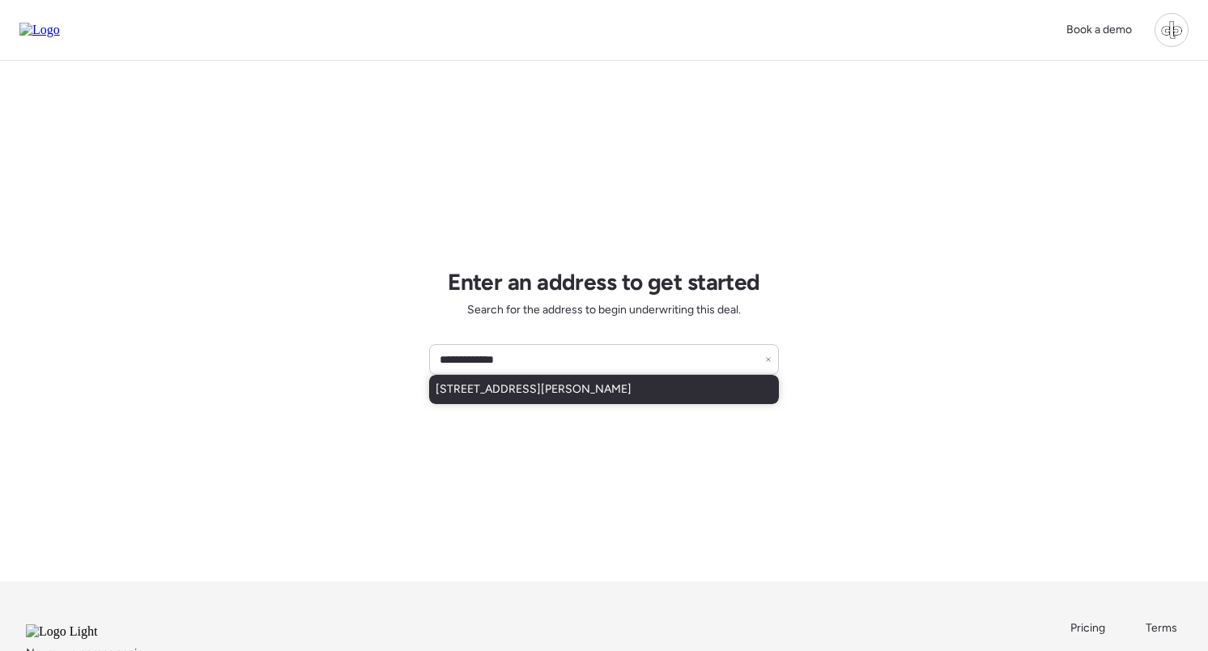
click at [605, 389] on span "[STREET_ADDRESS][PERSON_NAME]" at bounding box center [534, 389] width 196 height 16
type input "**********"
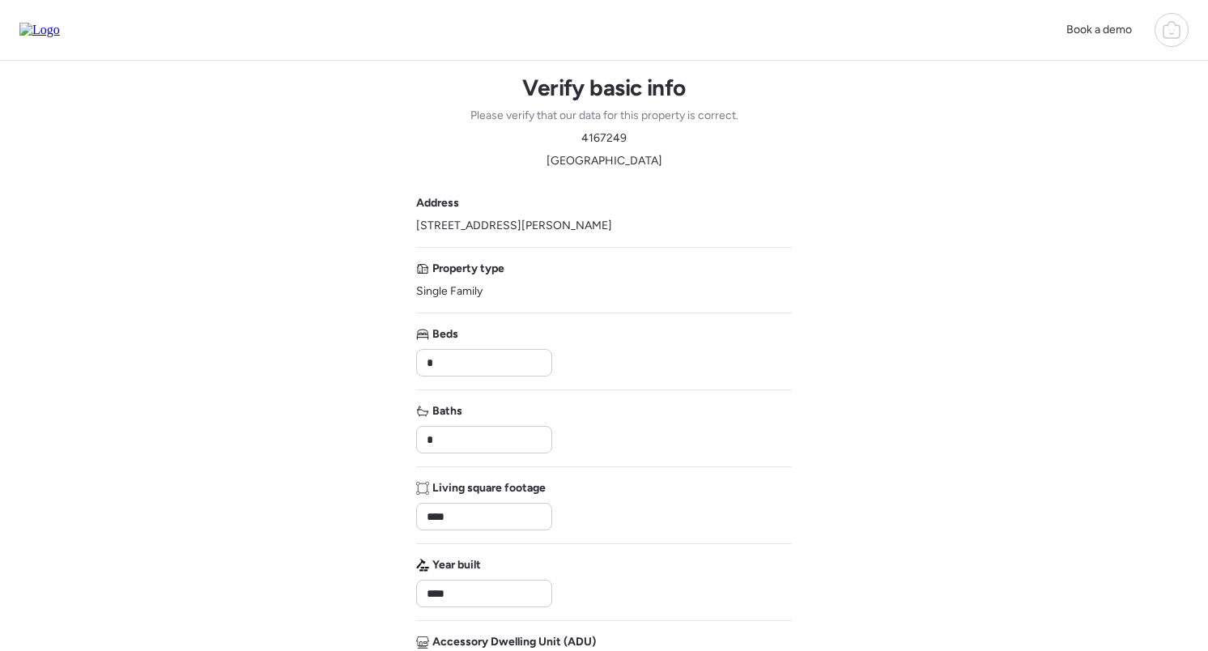
click at [623, 143] on span "4167249" at bounding box center [604, 138] width 45 height 16
copy span "4167249"
click at [529, 1] on div "Book a demo" at bounding box center [604, 30] width 1208 height 61
click at [1150, 28] on div "Book a demo" at bounding box center [1123, 30] width 132 height 34
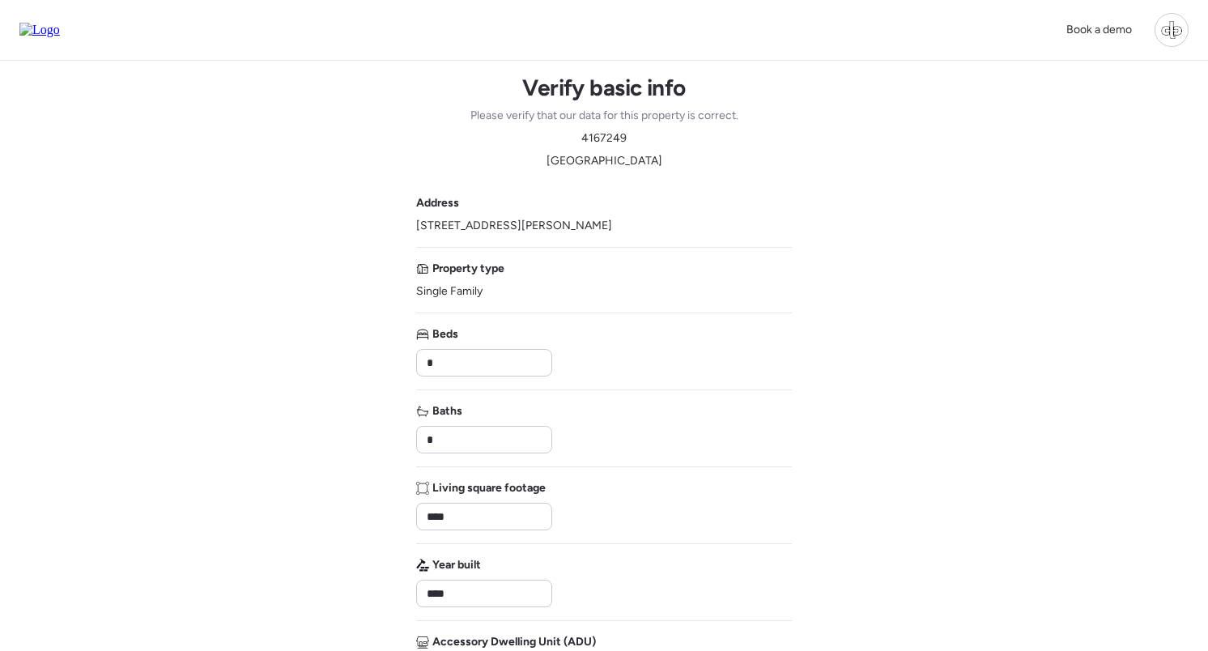
click at [1164, 28] on div at bounding box center [1172, 30] width 34 height 34
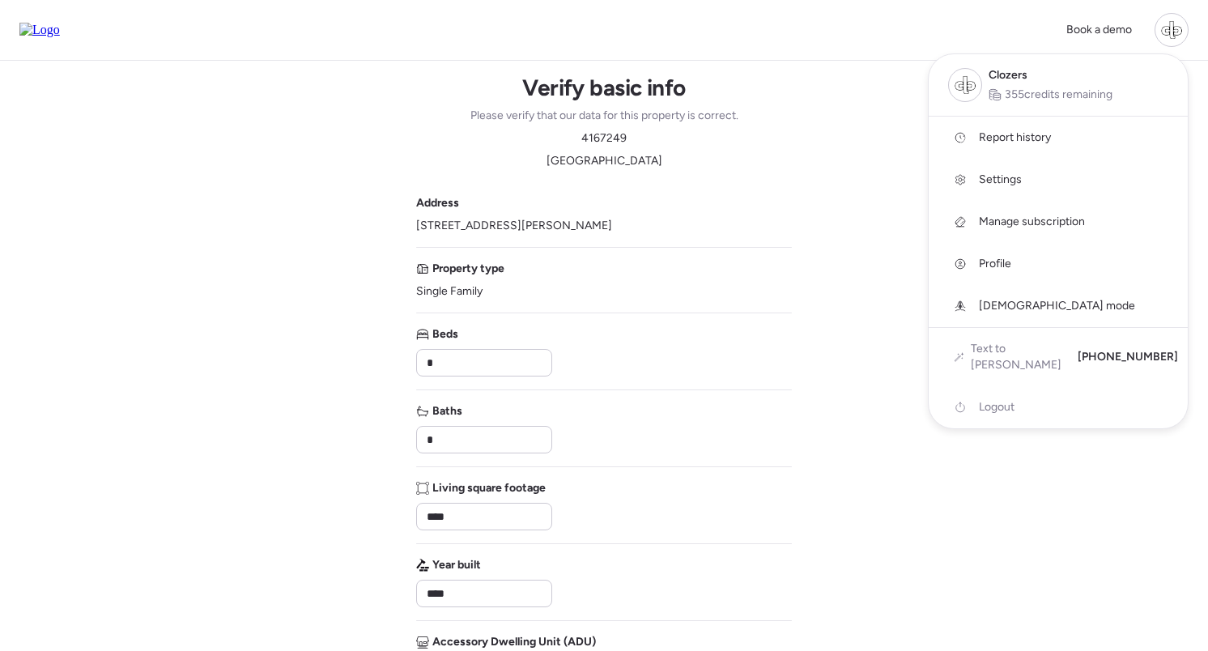
click at [1032, 141] on span "Report history" at bounding box center [1015, 138] width 72 height 16
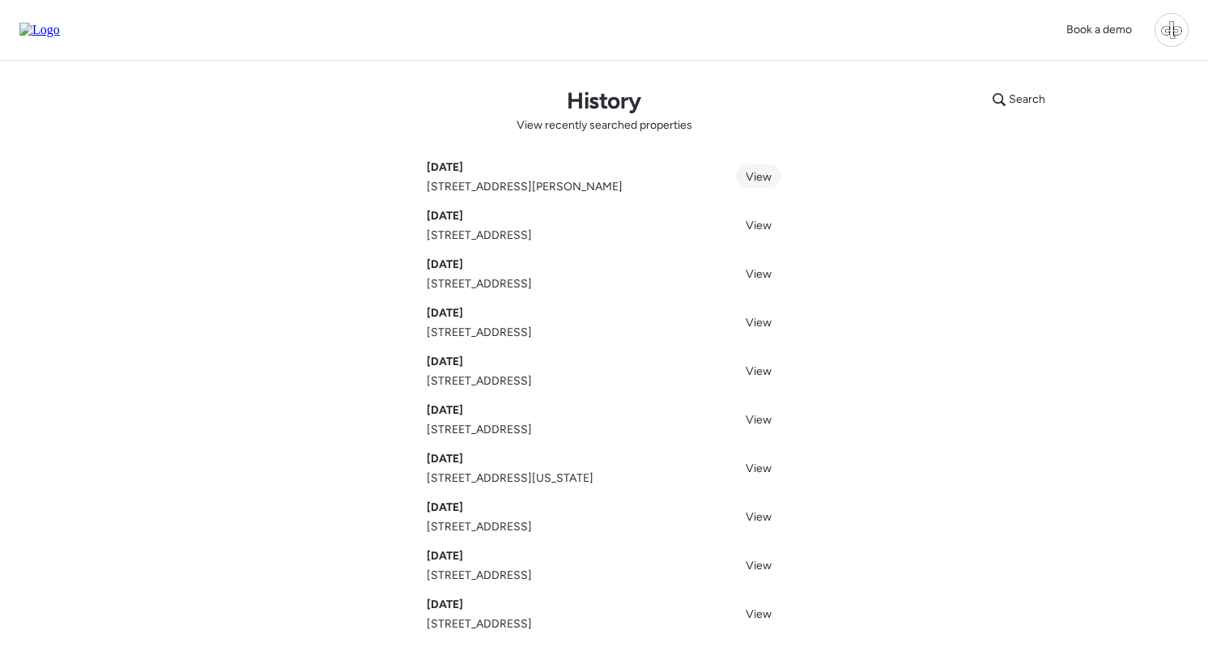
click at [764, 177] on span "View" at bounding box center [759, 177] width 26 height 14
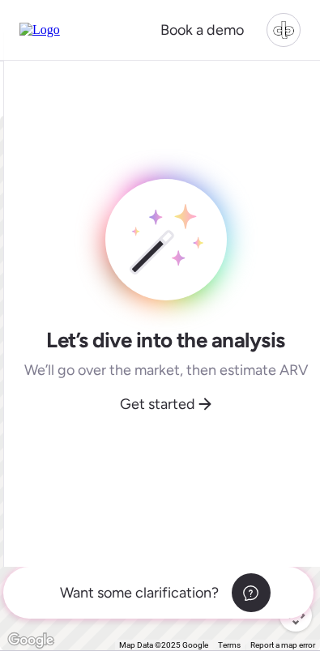
drag, startPoint x: 842, startPoint y: 128, endPoint x: 292, endPoint y: 575, distance: 709.4
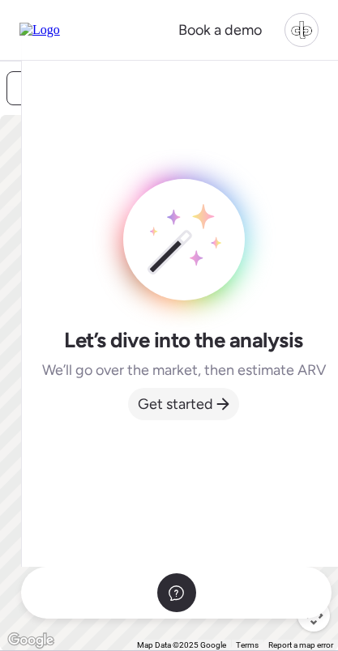
click at [188, 403] on span "Get started" at bounding box center [175, 404] width 75 height 23
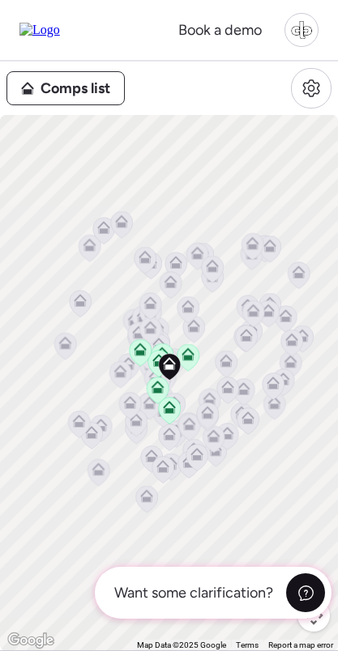
click at [297, 598] on icon at bounding box center [305, 593] width 17 height 17
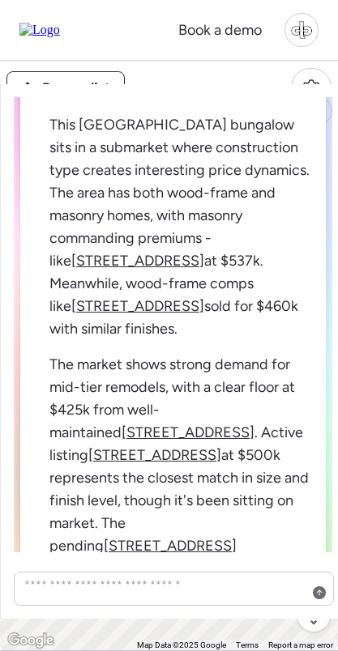
scroll to position [-1, 0]
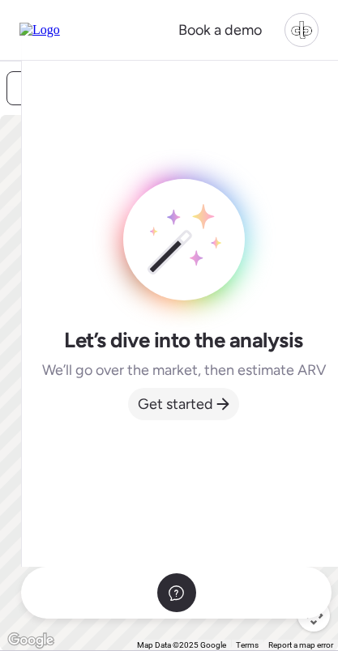
click at [173, 404] on span "Get started" at bounding box center [175, 404] width 75 height 23
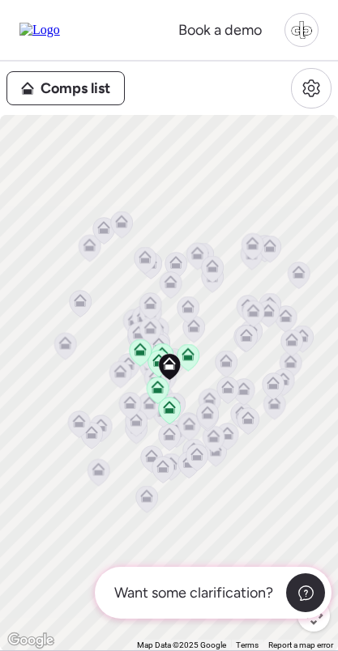
click at [304, 594] on icon at bounding box center [305, 593] width 17 height 17
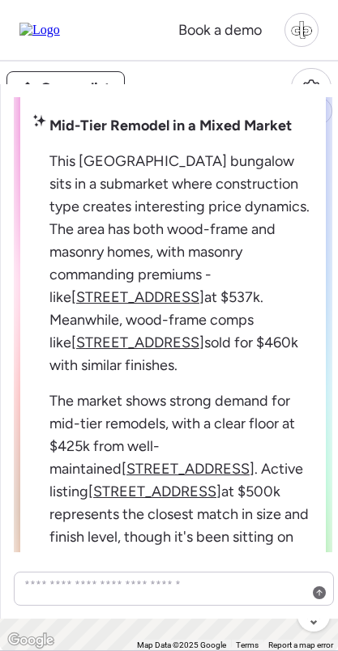
scroll to position [-196, 0]
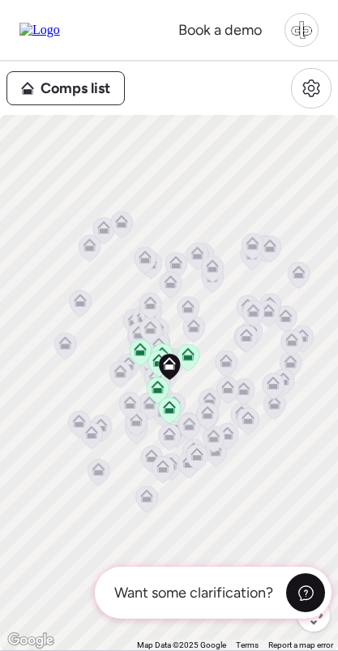
click at [302, 599] on icon at bounding box center [305, 593] width 17 height 17
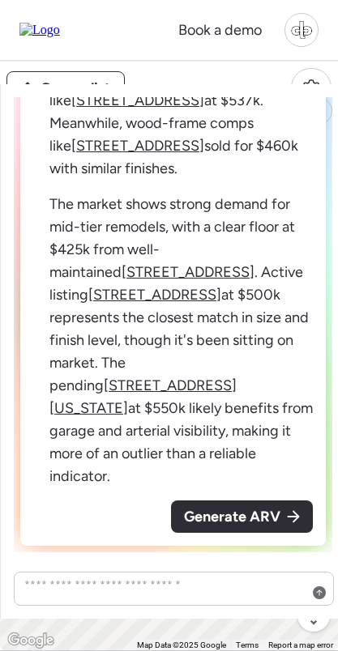
click at [279, 525] on span "Generate ARV" at bounding box center [232, 516] width 96 height 23
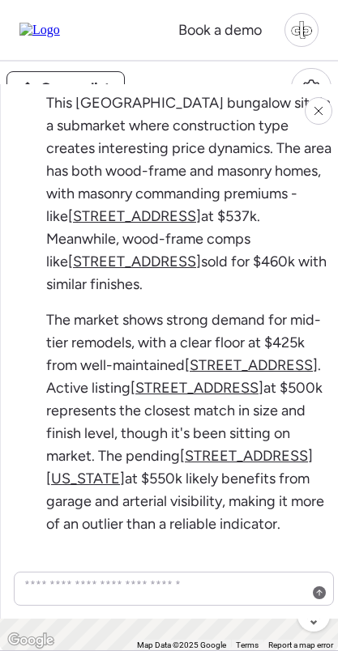
scroll to position [-409, 0]
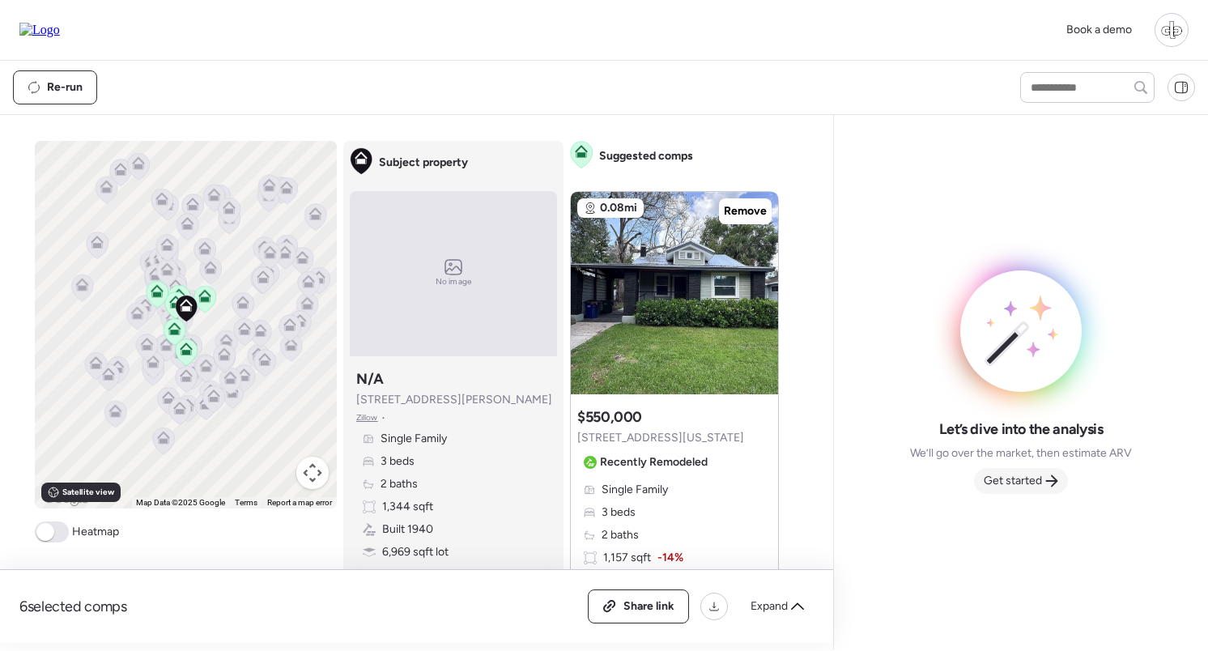
click at [337, 484] on span "Get started" at bounding box center [1013, 481] width 58 height 16
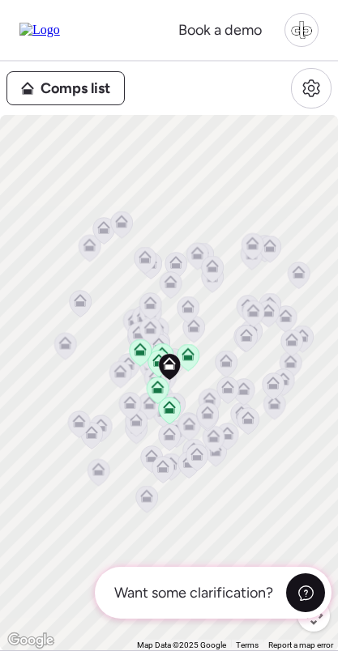
click at [301, 607] on div at bounding box center [305, 592] width 39 height 39
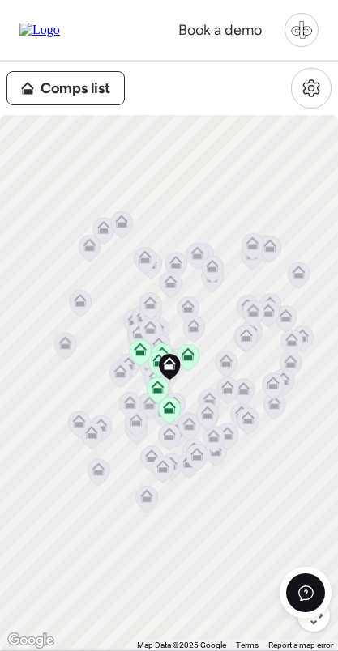
click at [303, 593] on icon at bounding box center [305, 593] width 17 height 17
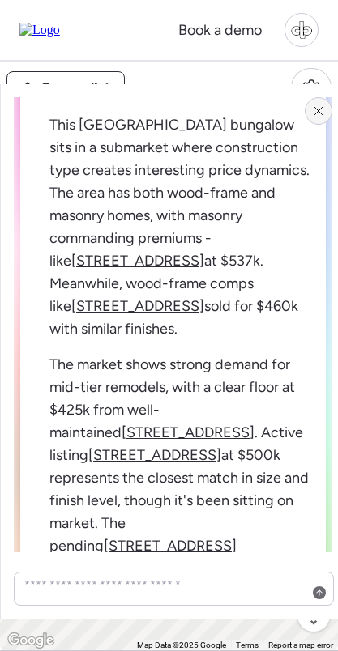
click at [317, 107] on icon at bounding box center [318, 110] width 13 height 13
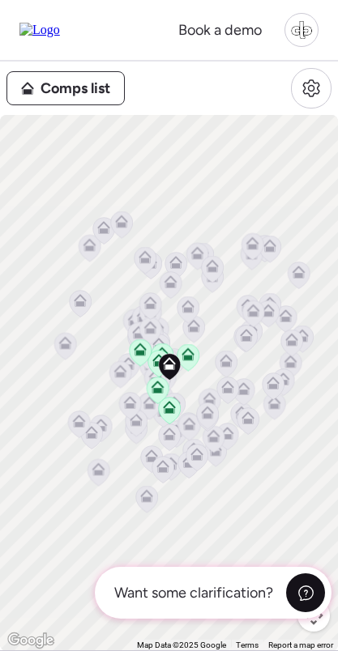
click at [304, 590] on icon at bounding box center [305, 593] width 17 height 17
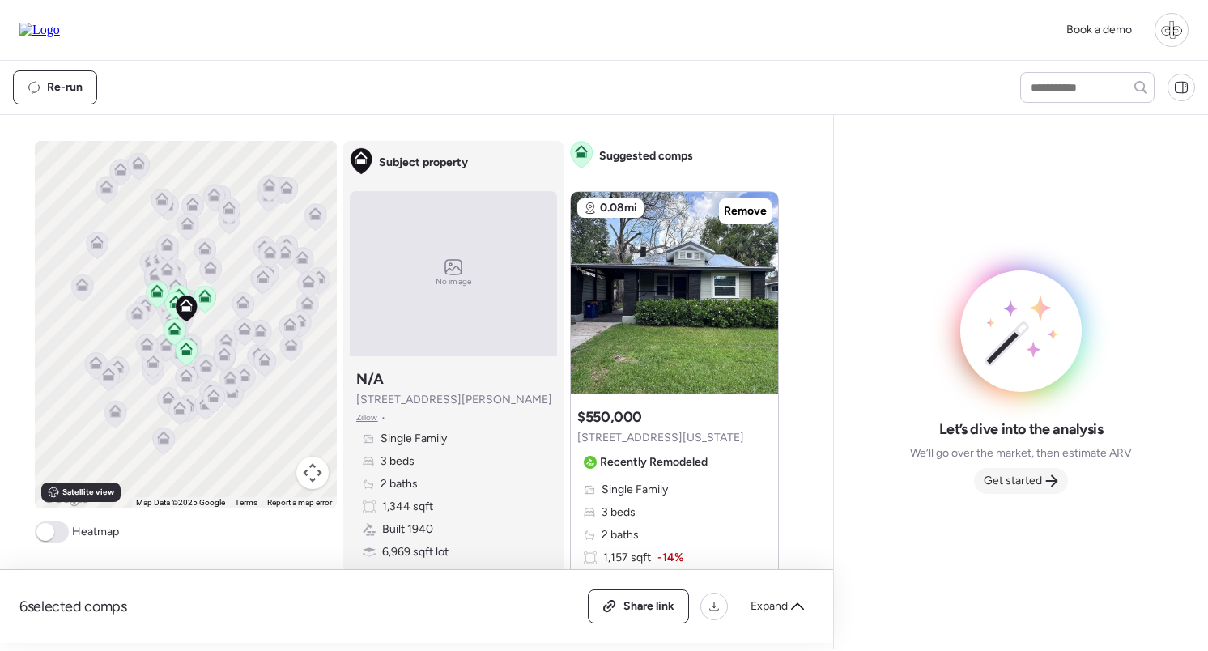
click at [337, 482] on span "Get started" at bounding box center [1013, 481] width 58 height 16
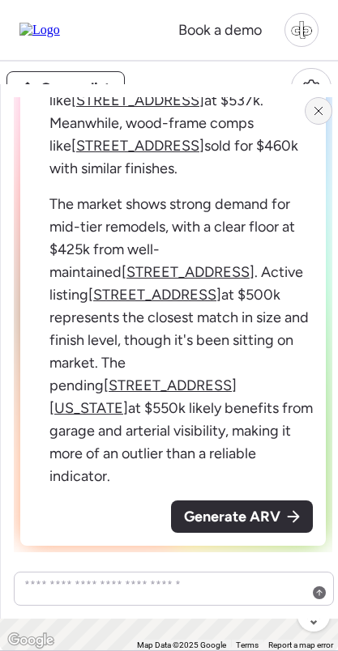
click at [317, 106] on icon at bounding box center [318, 110] width 13 height 13
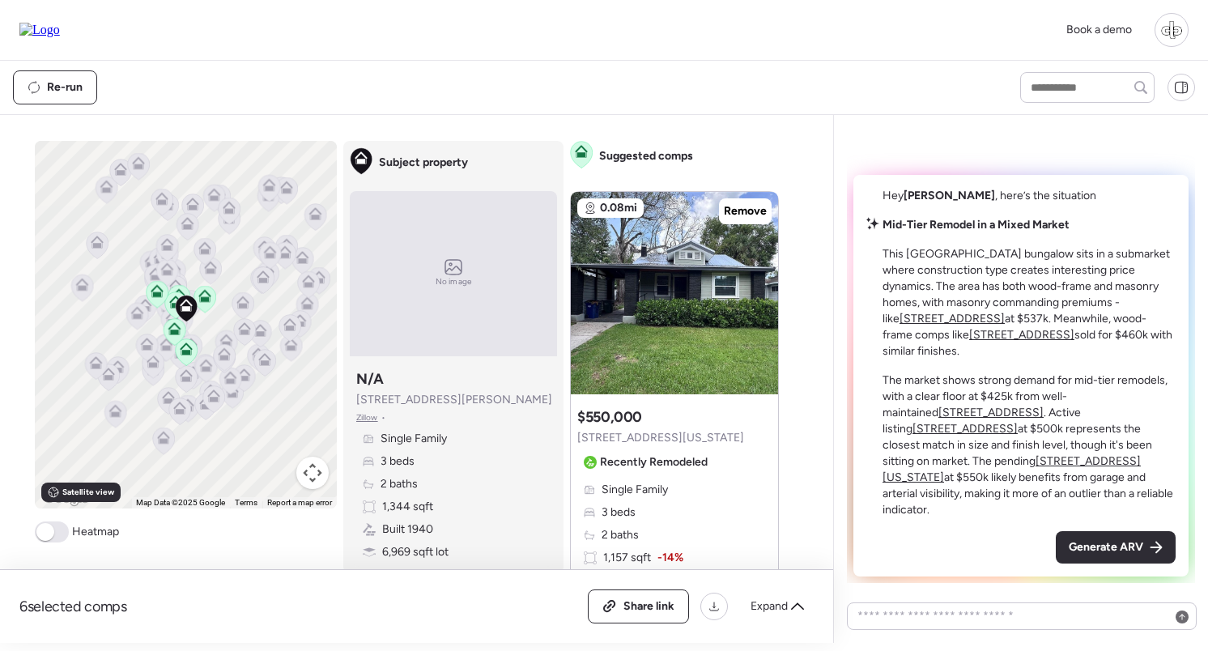
click at [337, 36] on div at bounding box center [1172, 30] width 34 height 34
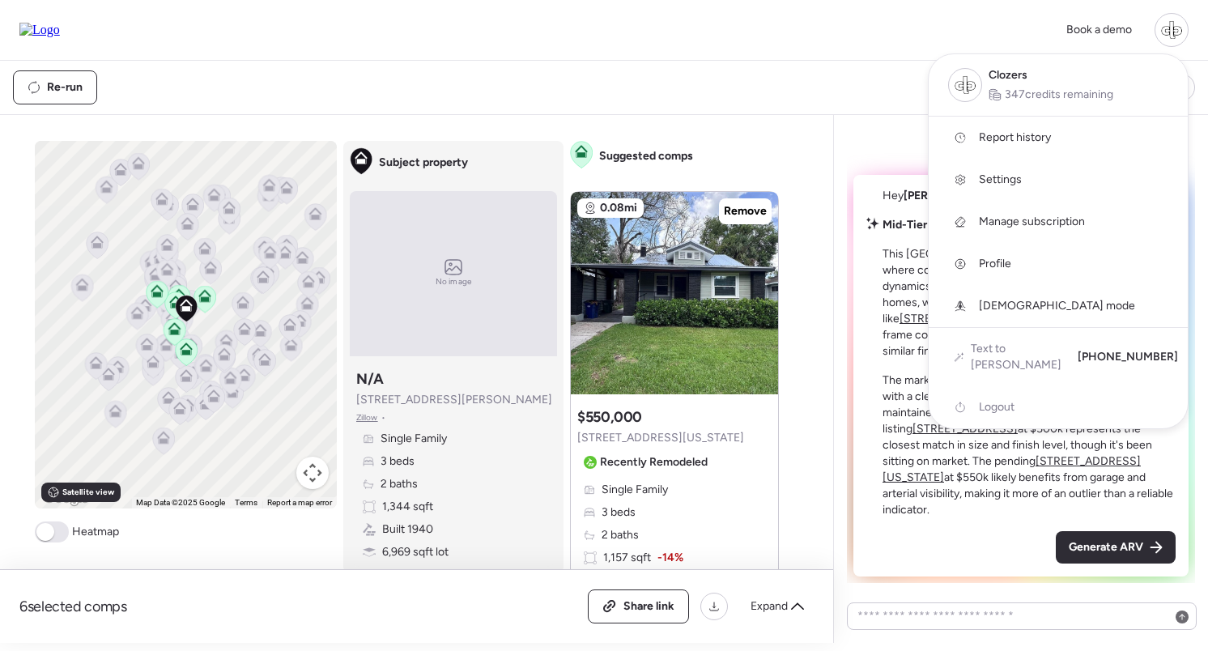
click at [337, 37] on div at bounding box center [1172, 30] width 34 height 34
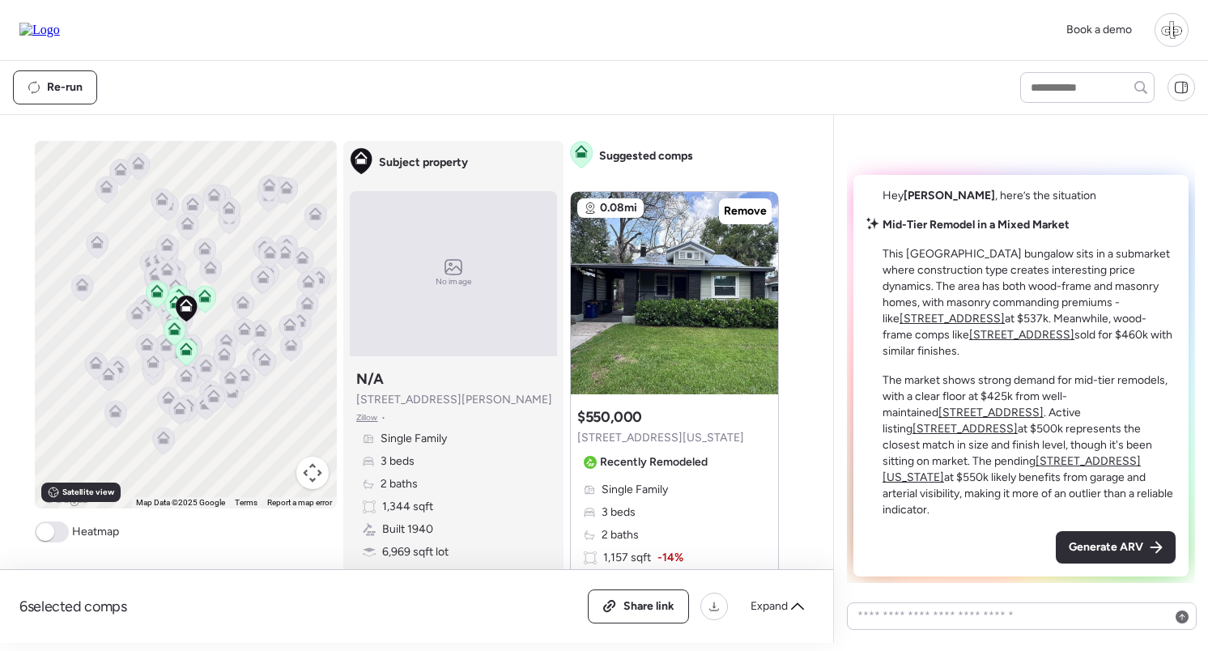
click at [337, 29] on div at bounding box center [1172, 30] width 34 height 34
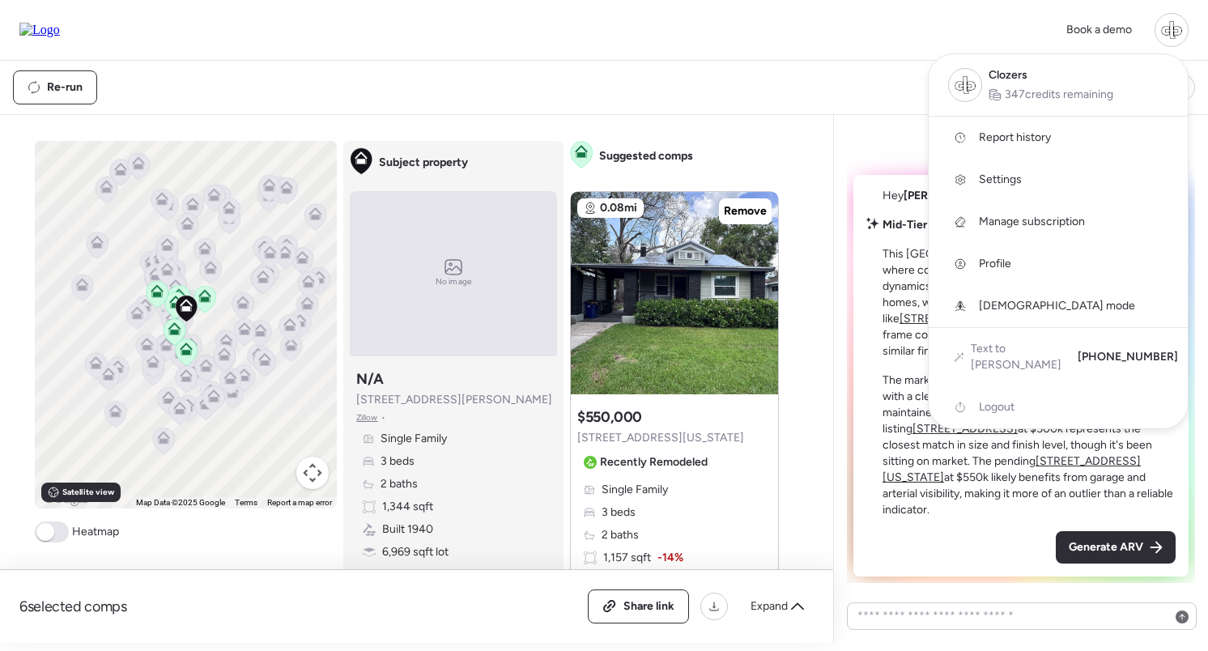
click at [337, 29] on div at bounding box center [1172, 30] width 34 height 34
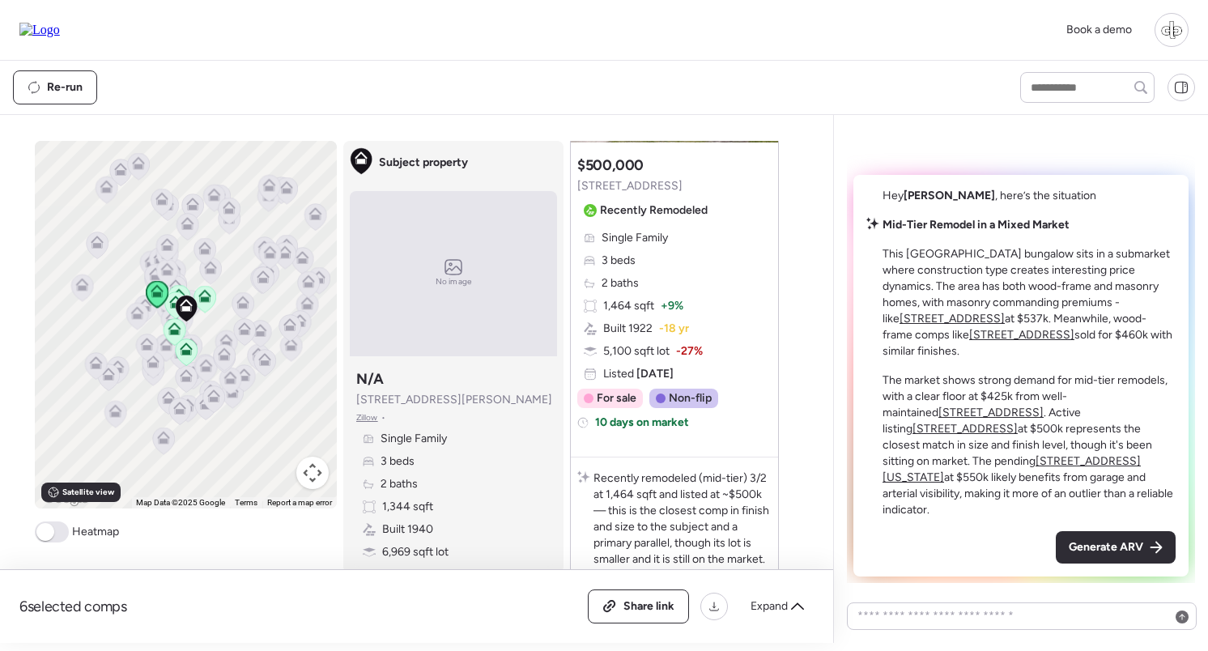
scroll to position [599, 0]
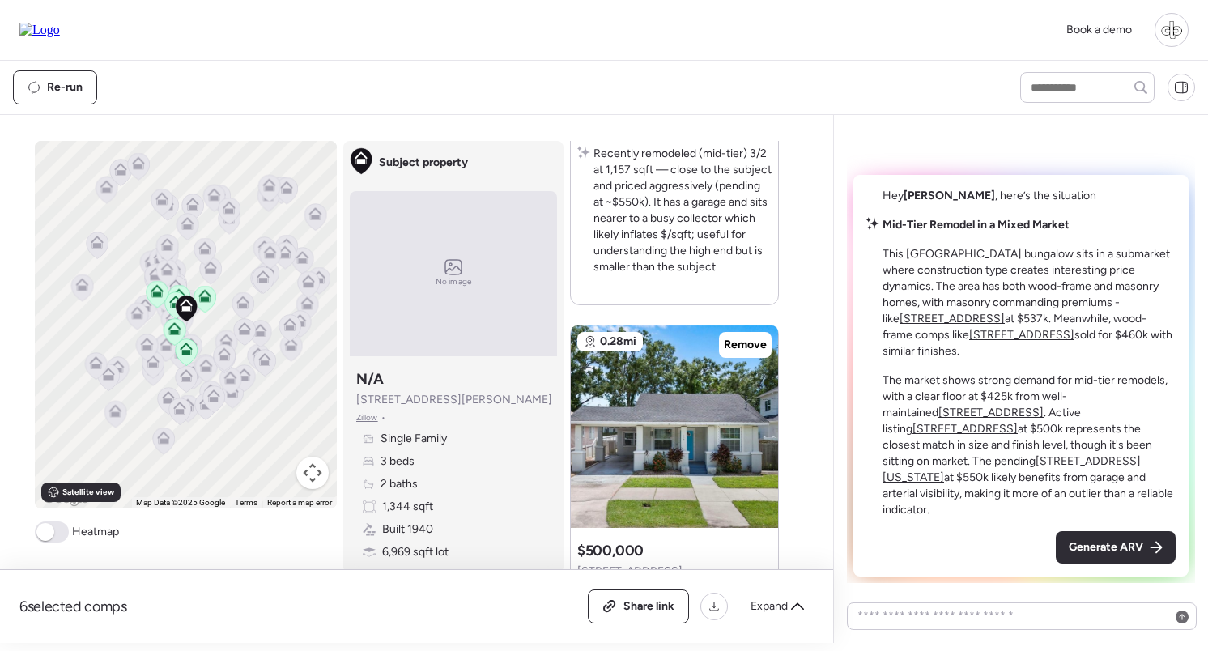
click at [337, 45] on div at bounding box center [1172, 30] width 34 height 34
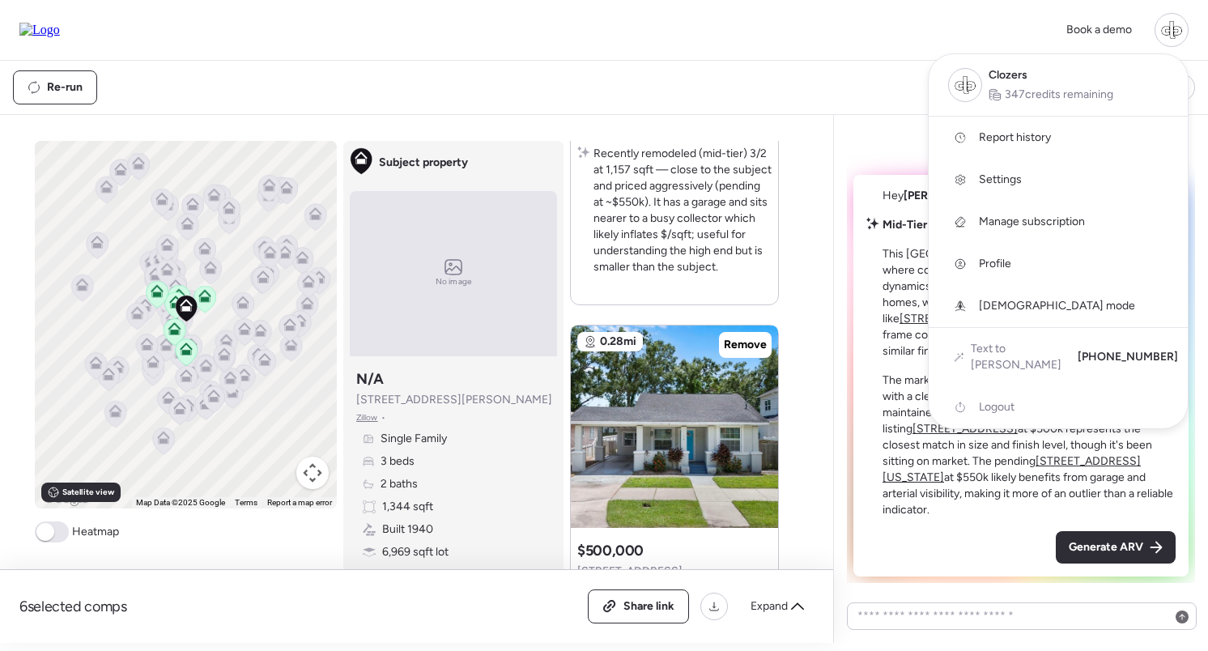
click at [337, 274] on link "Profile" at bounding box center [1058, 264] width 259 height 42
click at [337, 167] on div at bounding box center [604, 280] width 1208 height 651
